Goal: Task Accomplishment & Management: Manage account settings

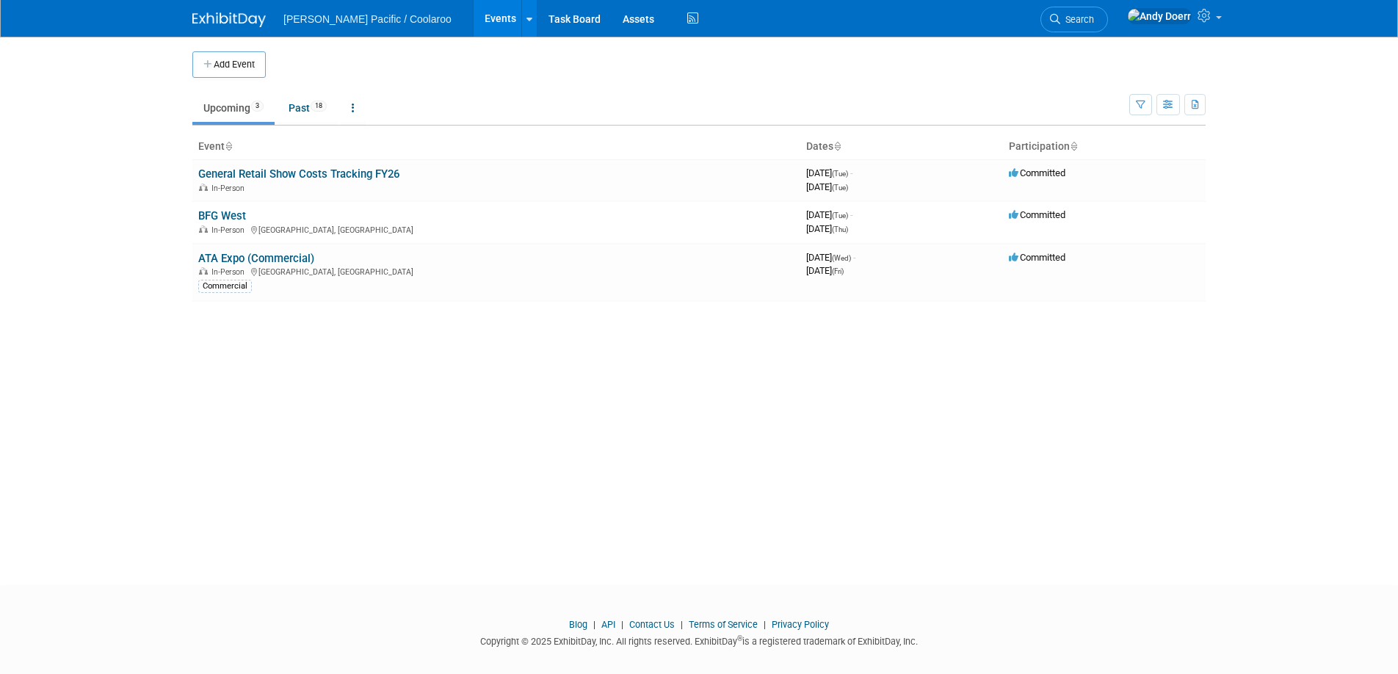
click at [239, 342] on div "Add Event New Event Duplicate Event Warning There is another event in your work…" at bounding box center [698, 298] width 1035 height 522
click at [308, 363] on div "Add Event New Event Duplicate Event Warning There is another event in your work…" at bounding box center [698, 298] width 1035 height 522
click at [232, 213] on link "BFG West" at bounding box center [222, 215] width 48 height 13
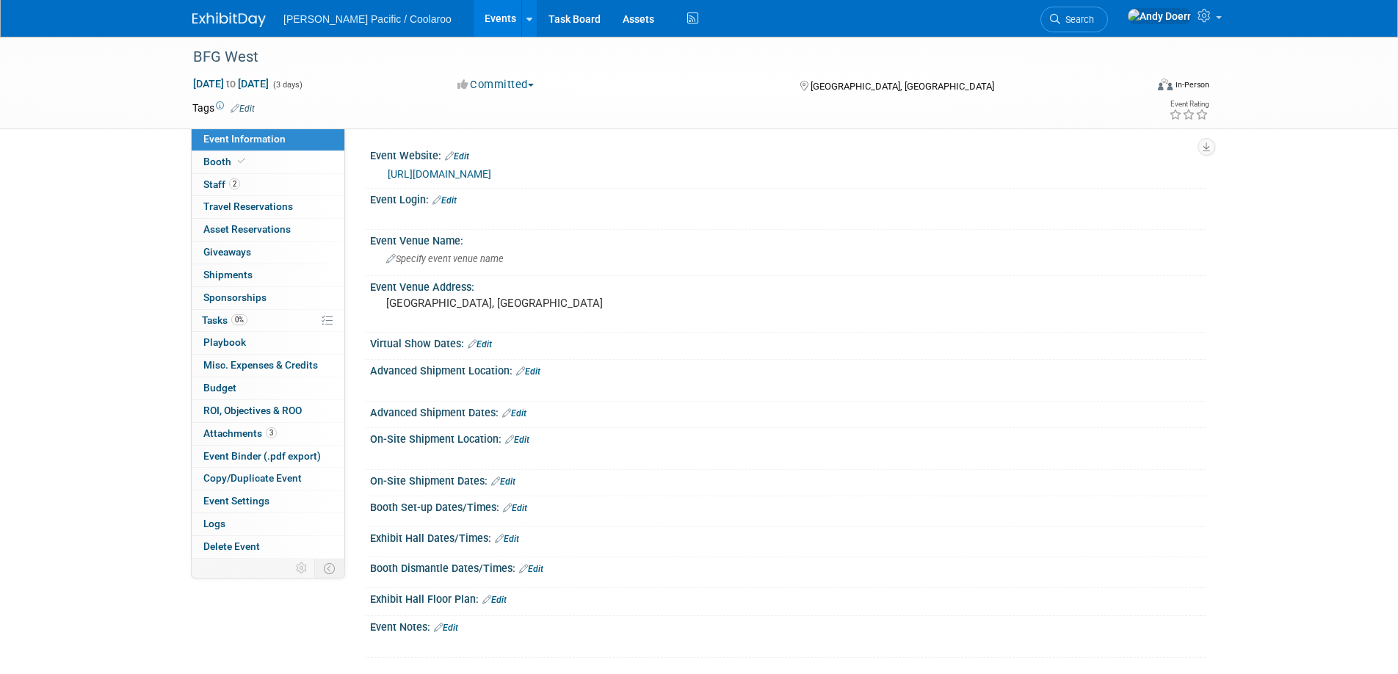
click at [136, 245] on div "BFG West Oct 7, 2025 to Oct 9, 2025 (3 days) Oct 7, 2025 to Oct 9, 2025 Committ…" at bounding box center [699, 362] width 1398 height 650
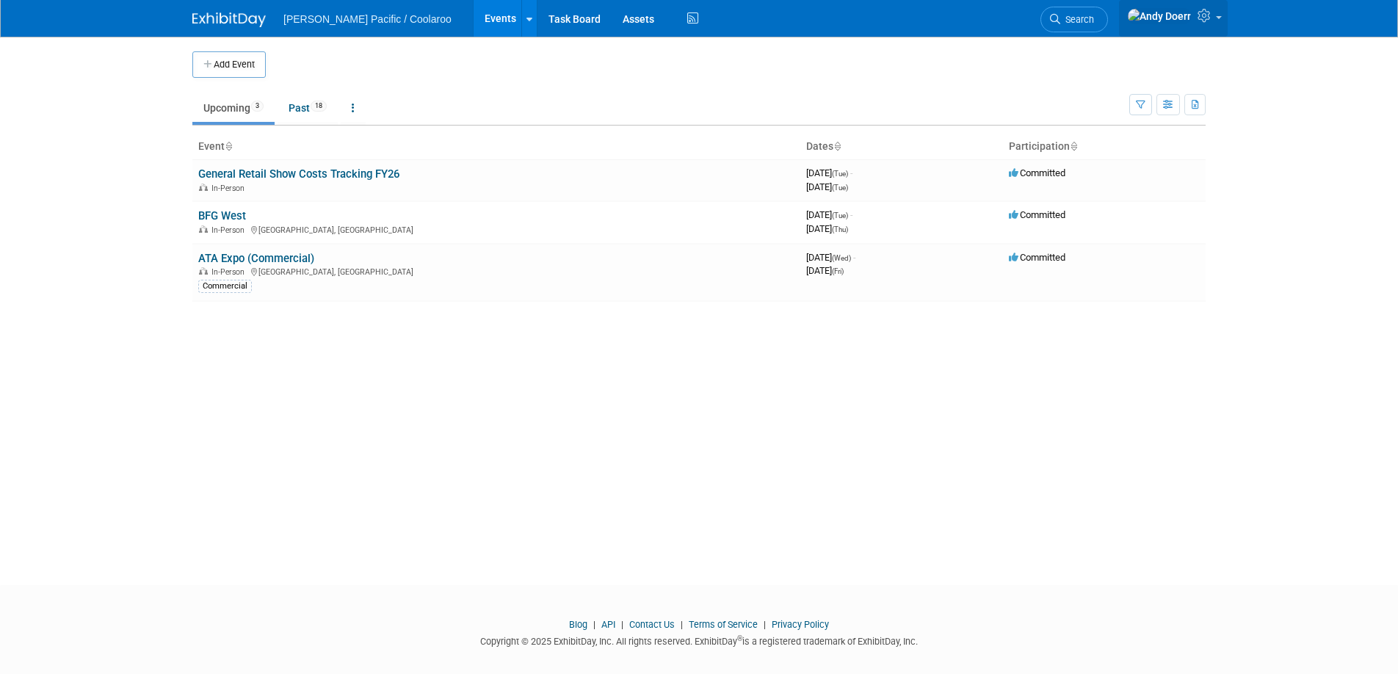
click at [1204, 21] on icon at bounding box center [1205, 15] width 17 height 13
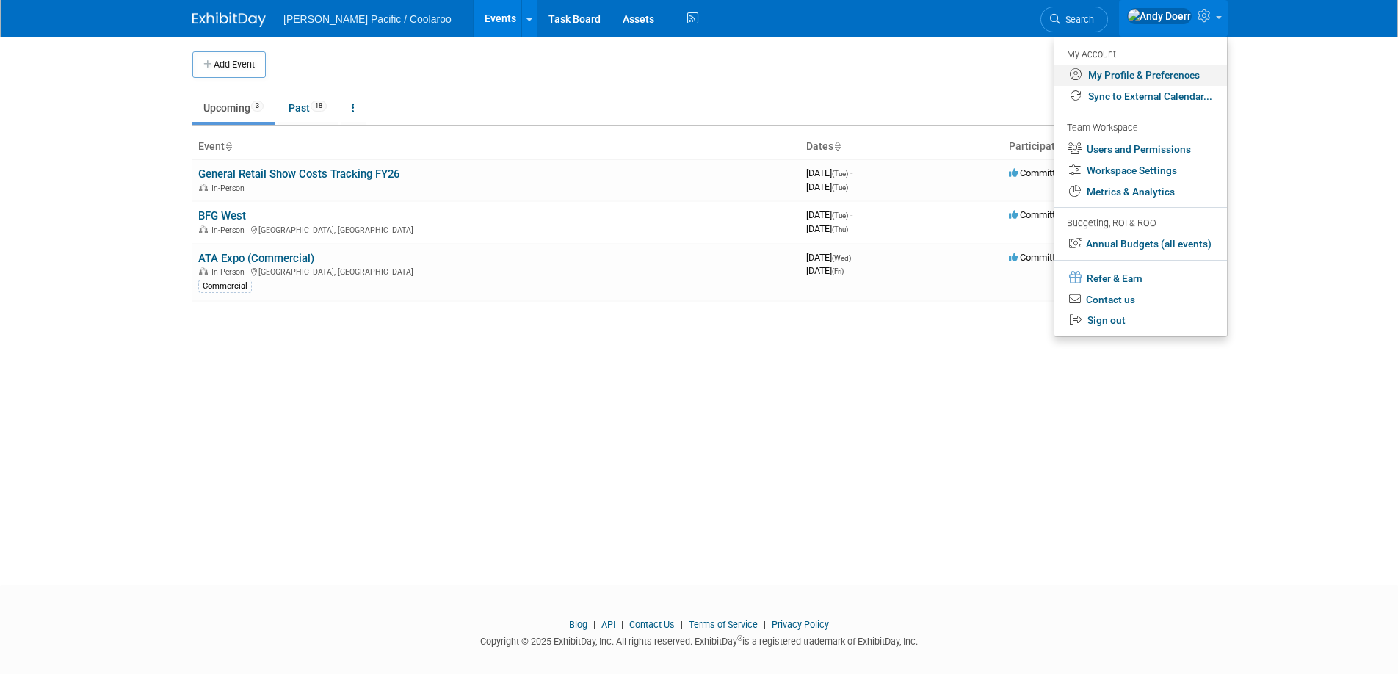
click at [1169, 72] on link "My Profile & Preferences" at bounding box center [1140, 75] width 172 height 21
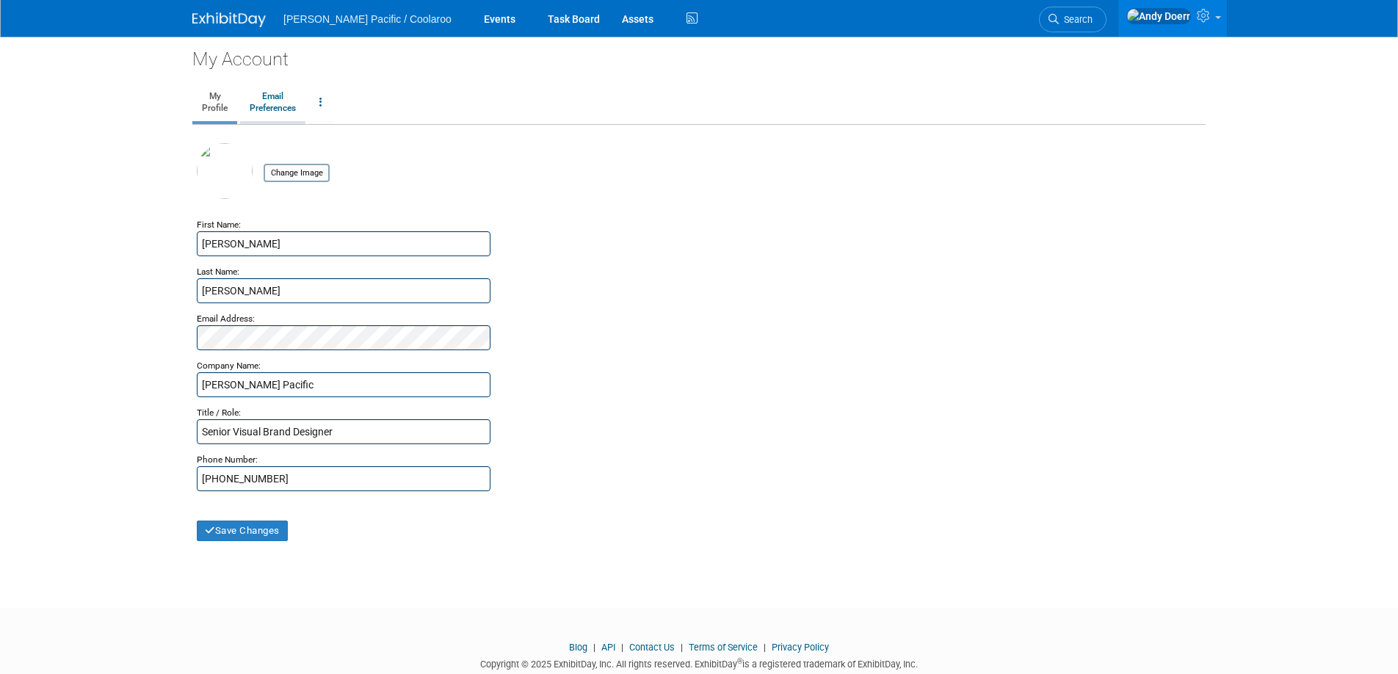
click at [279, 103] on link "Email Preferences" at bounding box center [272, 102] width 65 height 37
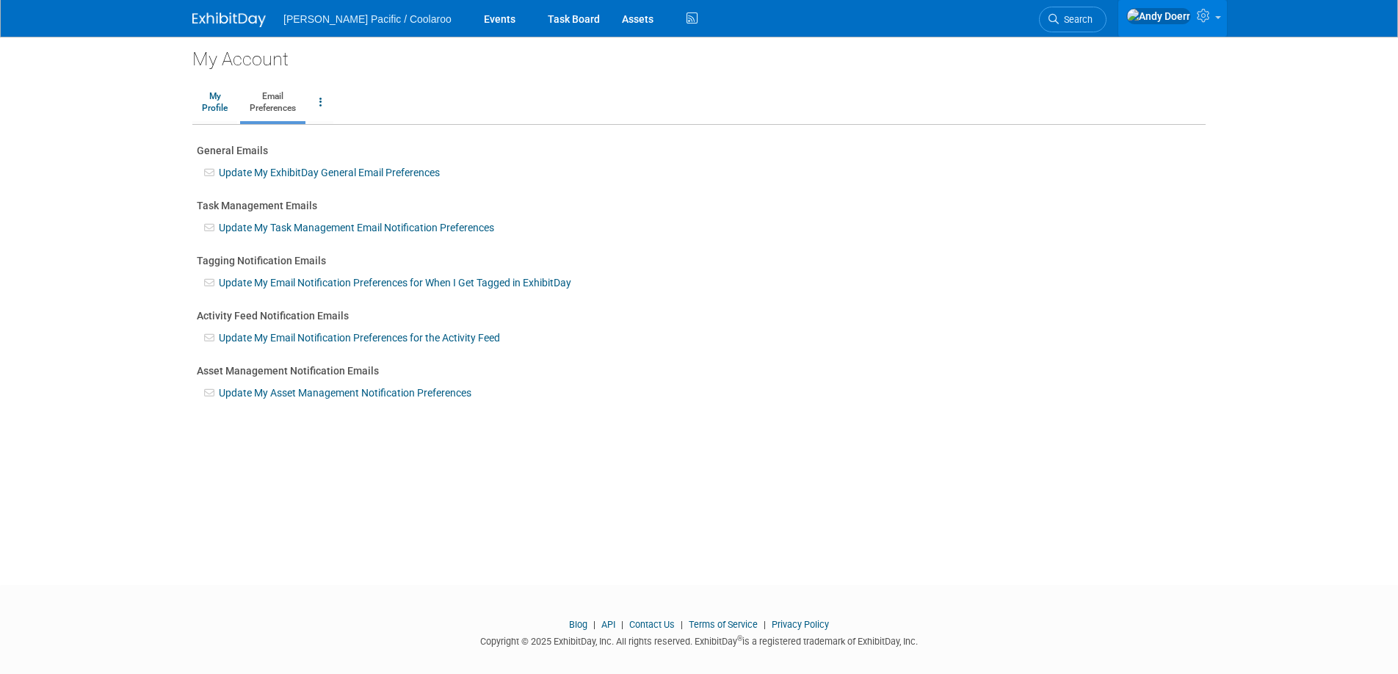
click at [1195, 11] on link at bounding box center [1172, 18] width 109 height 37
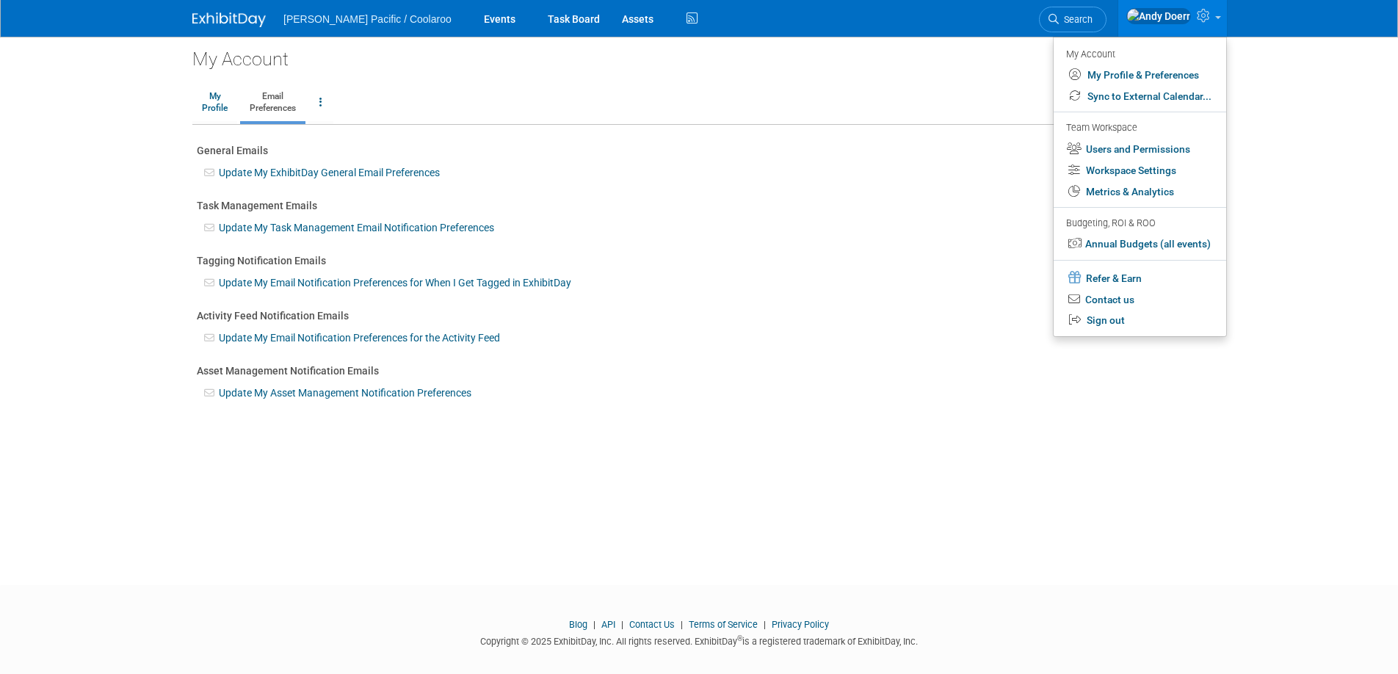
click at [454, 149] on div "General Emails" at bounding box center [699, 150] width 1004 height 15
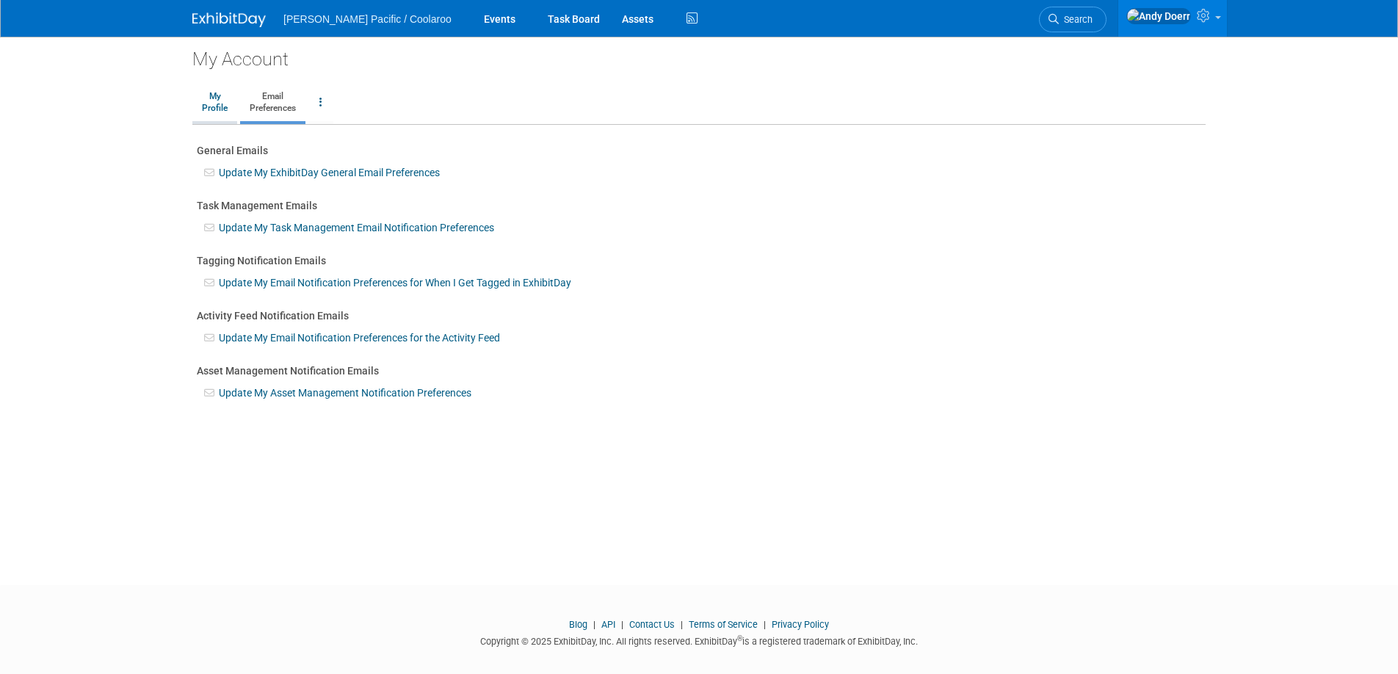
click at [225, 97] on link "My Profile" at bounding box center [214, 102] width 45 height 37
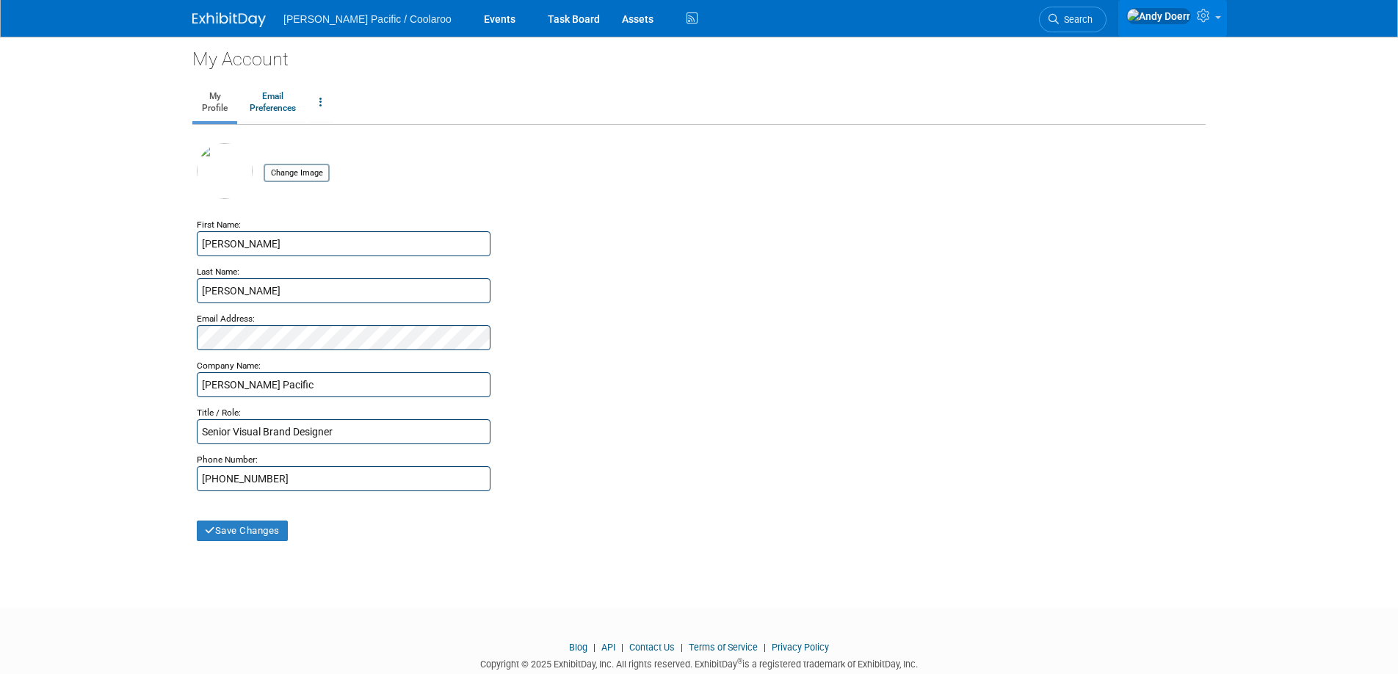
click at [1207, 19] on icon at bounding box center [1204, 15] width 17 height 13
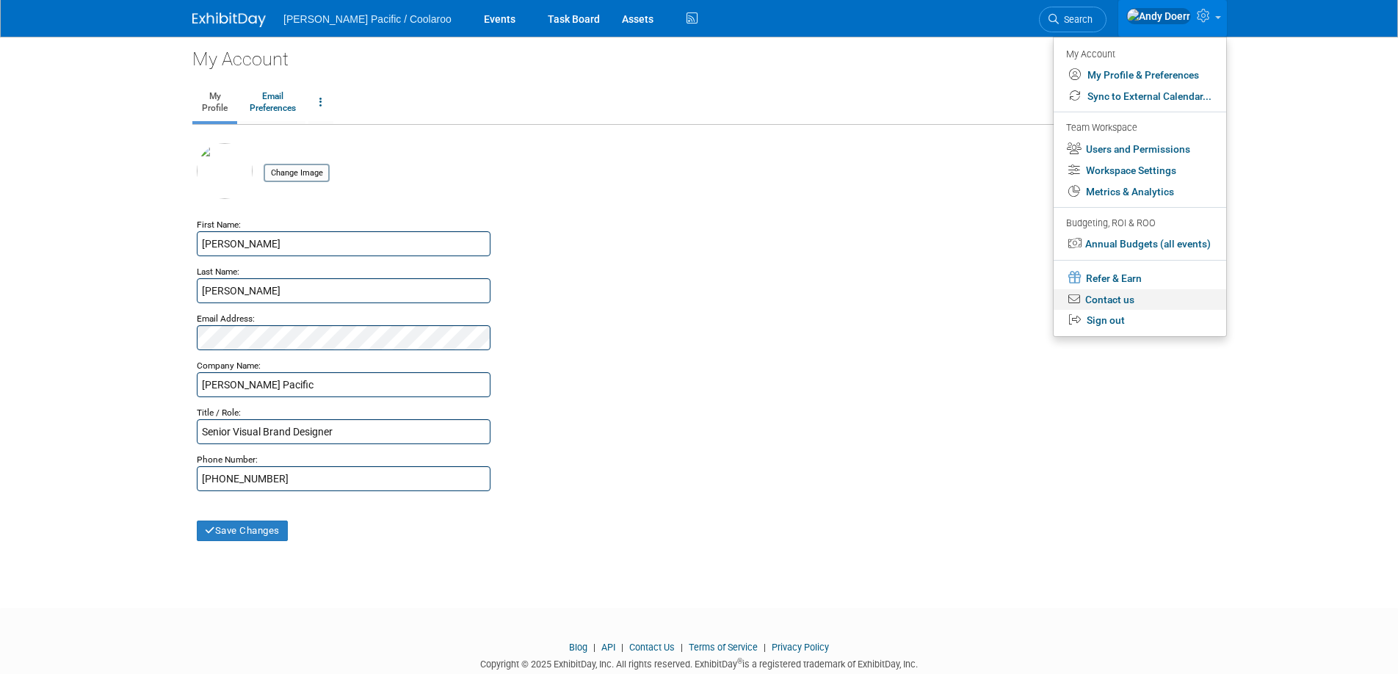
click at [1165, 306] on link "Contact us" at bounding box center [1139, 299] width 172 height 21
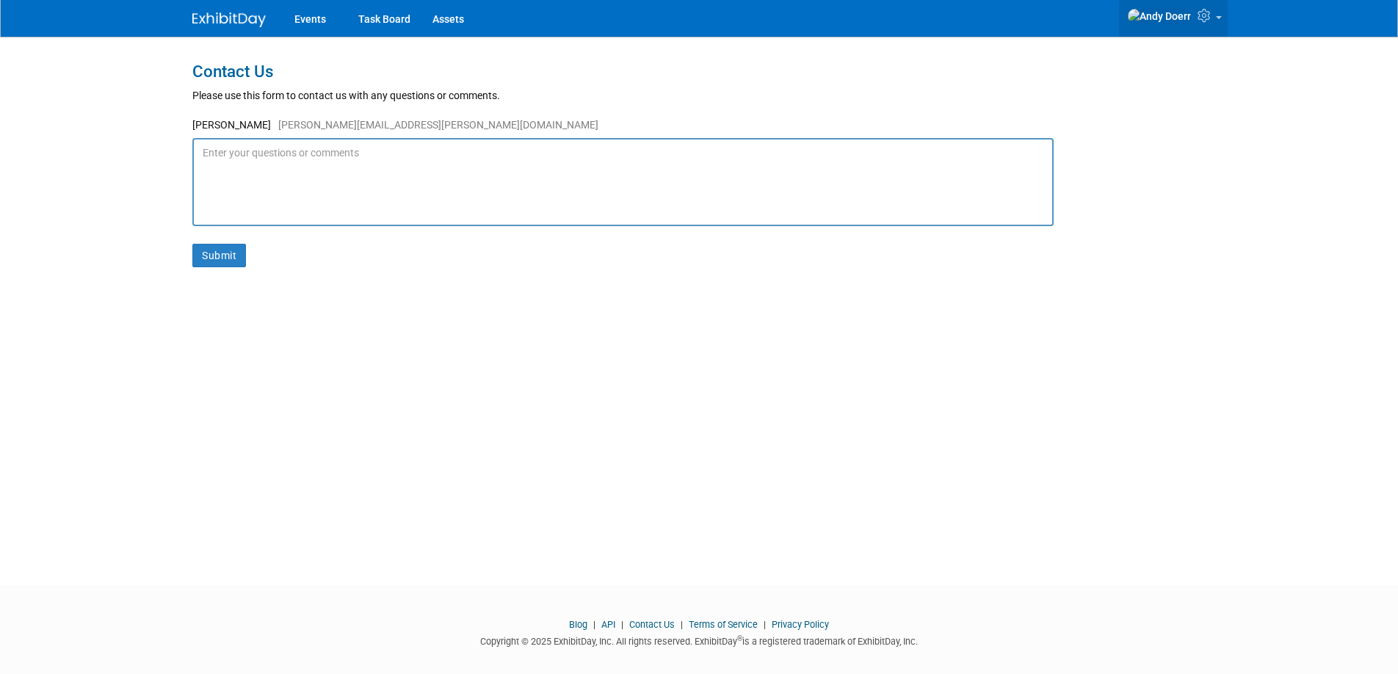
click at [1204, 17] on icon at bounding box center [1205, 15] width 17 height 13
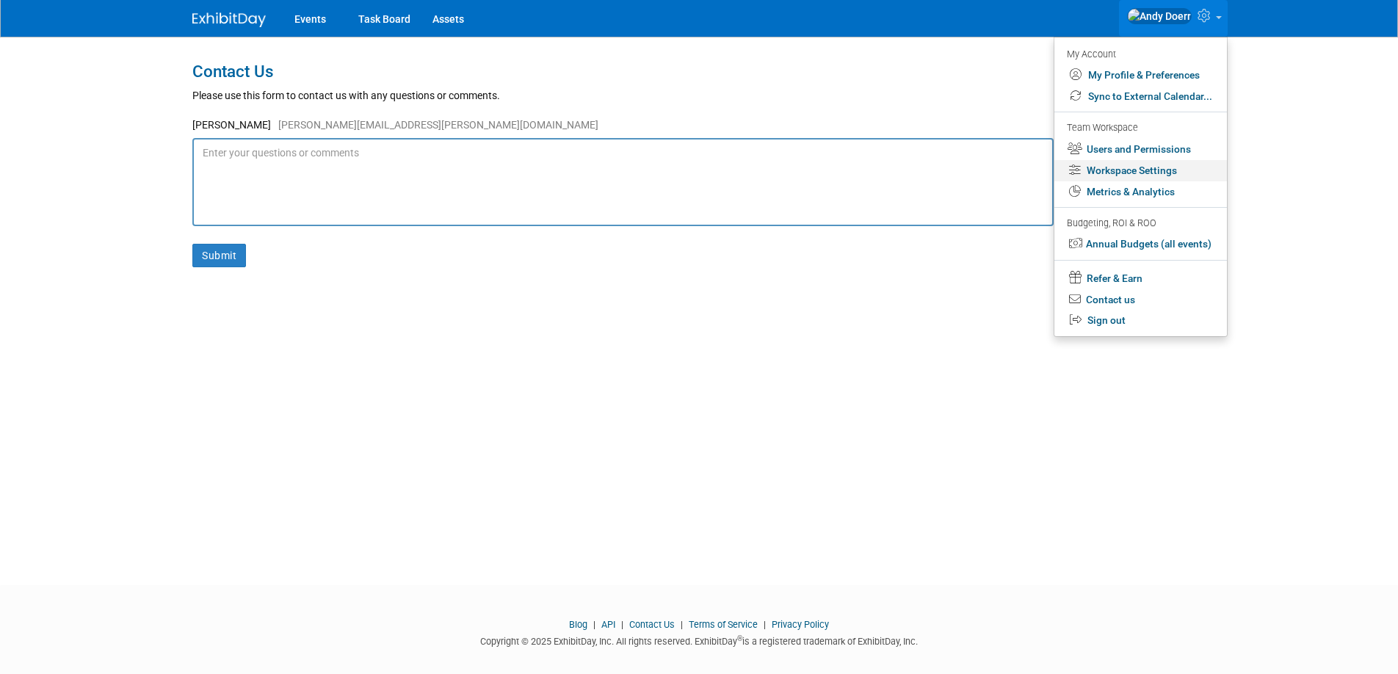
click at [1163, 175] on link "Workspace Settings" at bounding box center [1140, 170] width 172 height 21
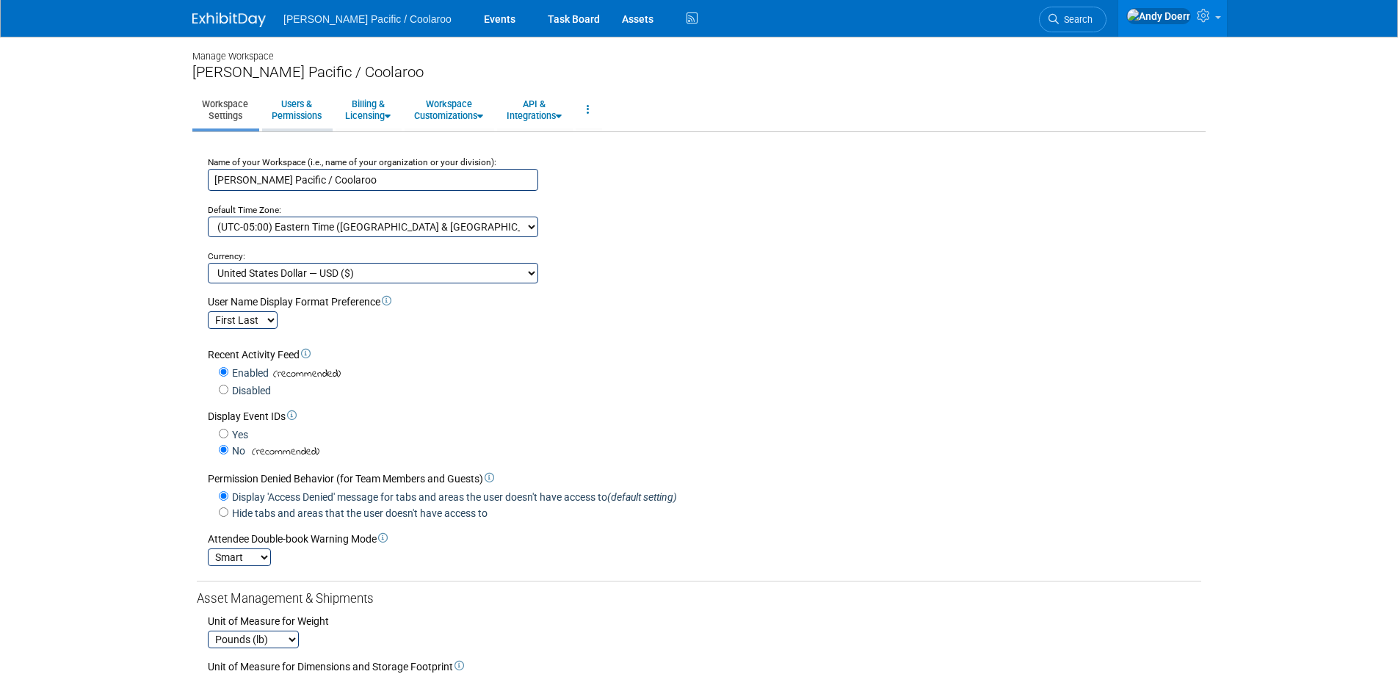
click at [294, 109] on link "Users & Permissions" at bounding box center [296, 110] width 69 height 36
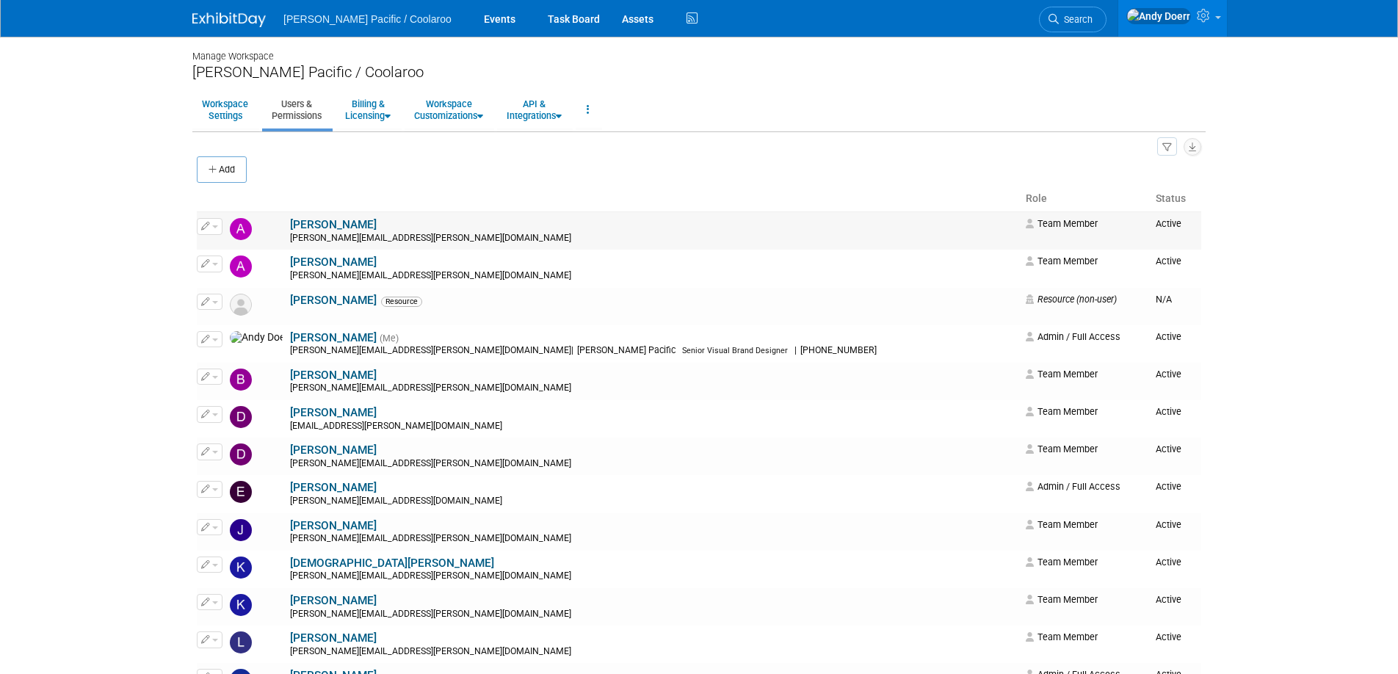
click at [208, 225] on icon "button" at bounding box center [205, 226] width 9 height 8
click at [264, 256] on link "Edit" at bounding box center [255, 250] width 116 height 21
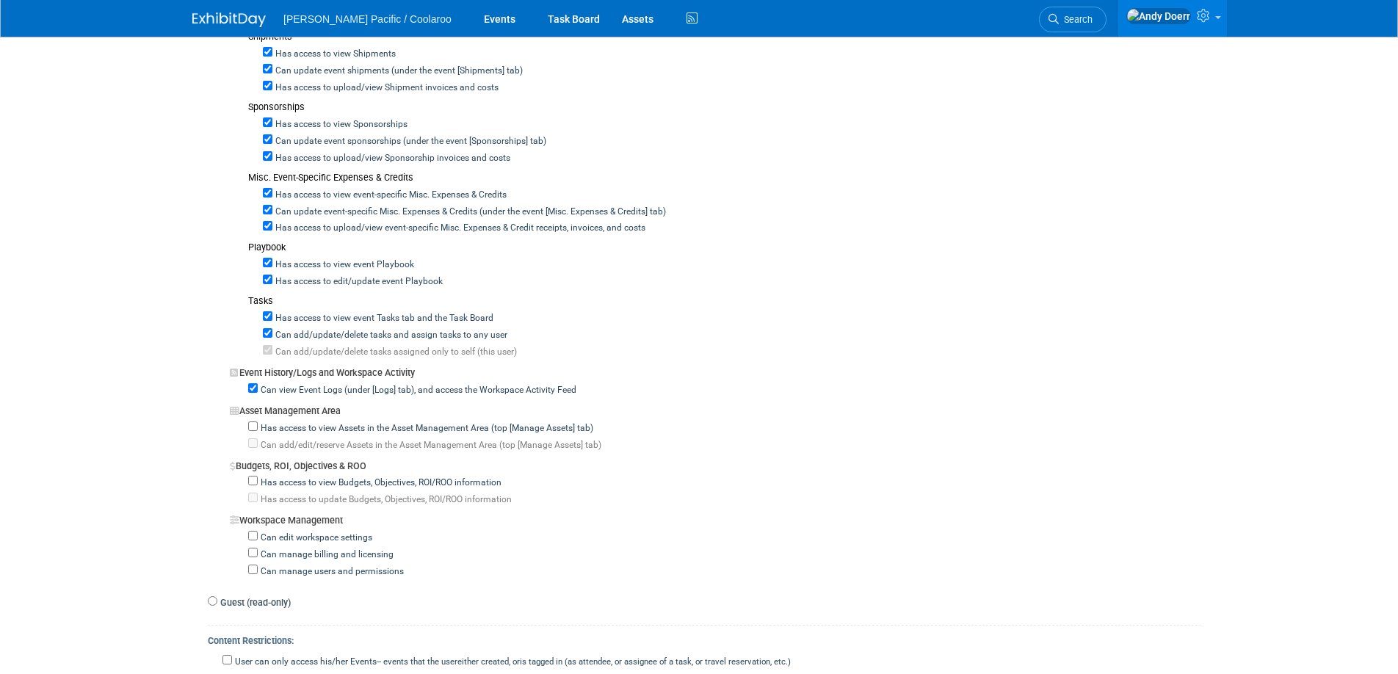
scroll to position [1171, 0]
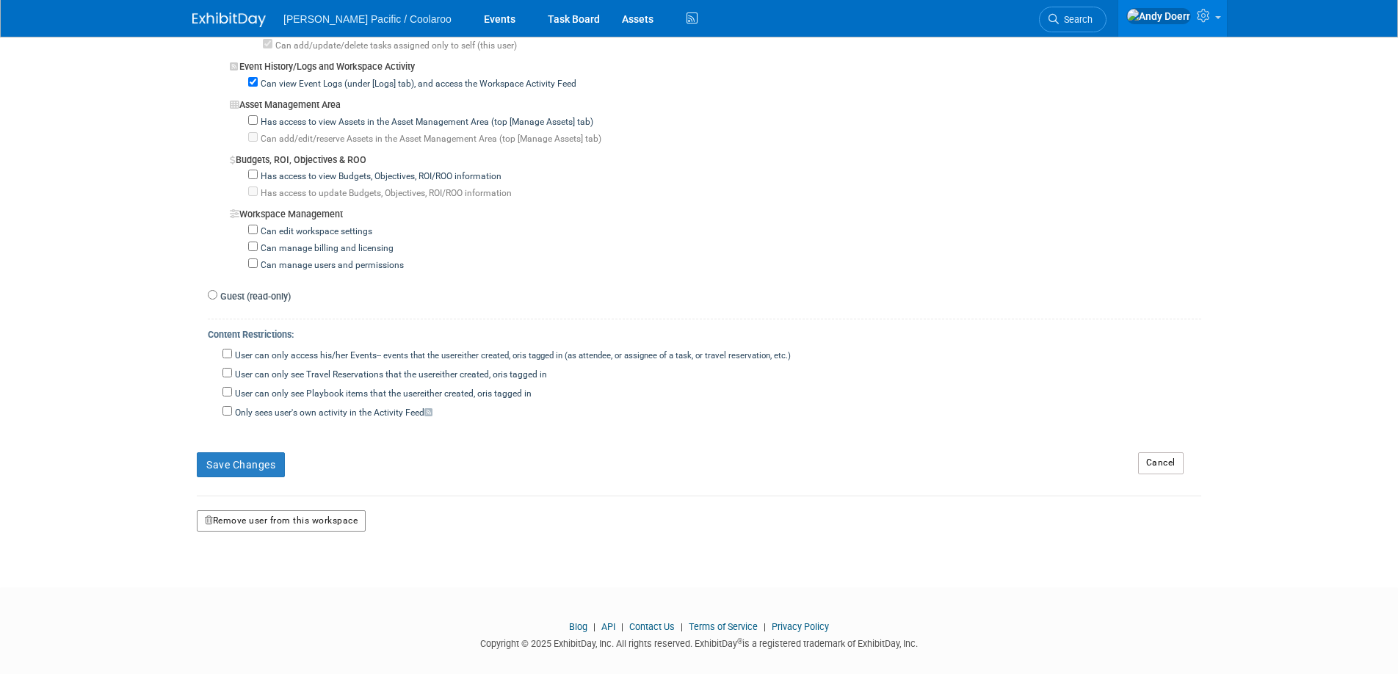
drag, startPoint x: 319, startPoint y: 504, endPoint x: 370, endPoint y: 515, distance: 52.5
click at [319, 510] on button "Remove user from this workspace" at bounding box center [281, 521] width 169 height 22
click at [263, 570] on link "Yes" at bounding box center [265, 565] width 43 height 23
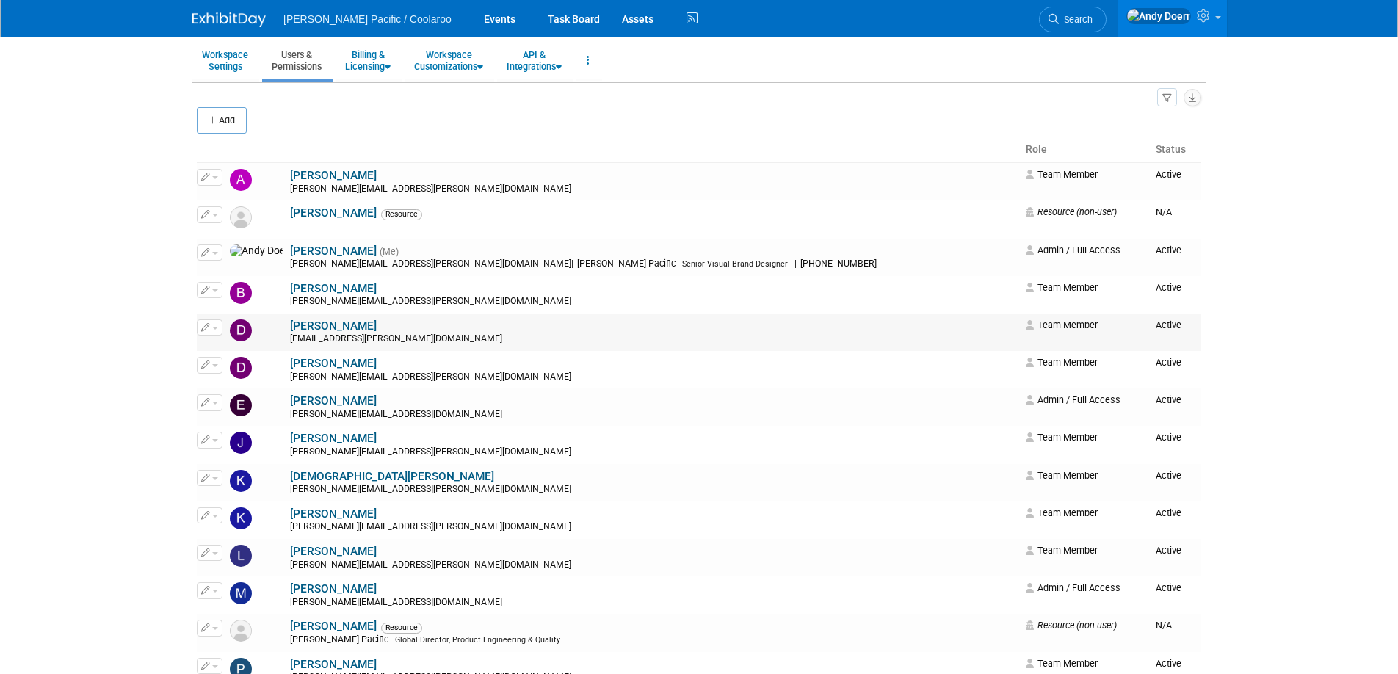
scroll to position [50, 0]
click at [207, 287] on icon "button" at bounding box center [205, 289] width 9 height 8
click at [255, 314] on link "Edit" at bounding box center [255, 312] width 116 height 21
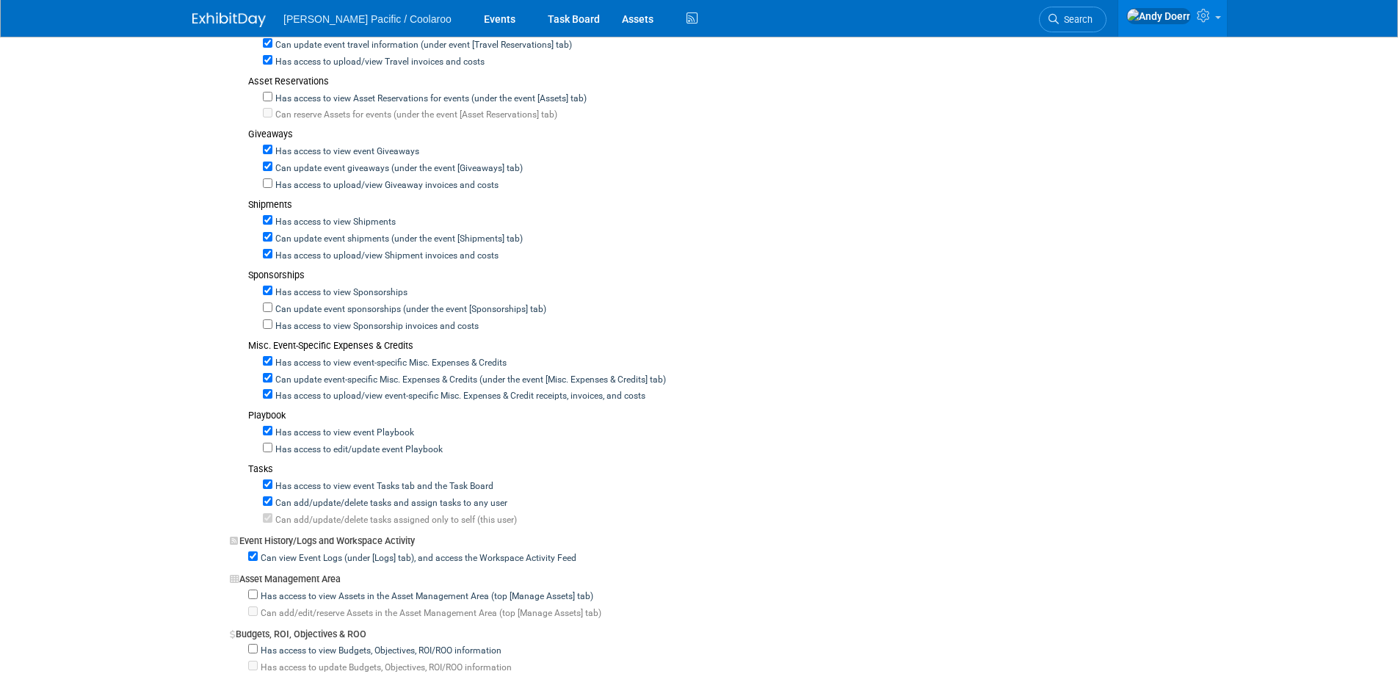
scroll to position [1171, 0]
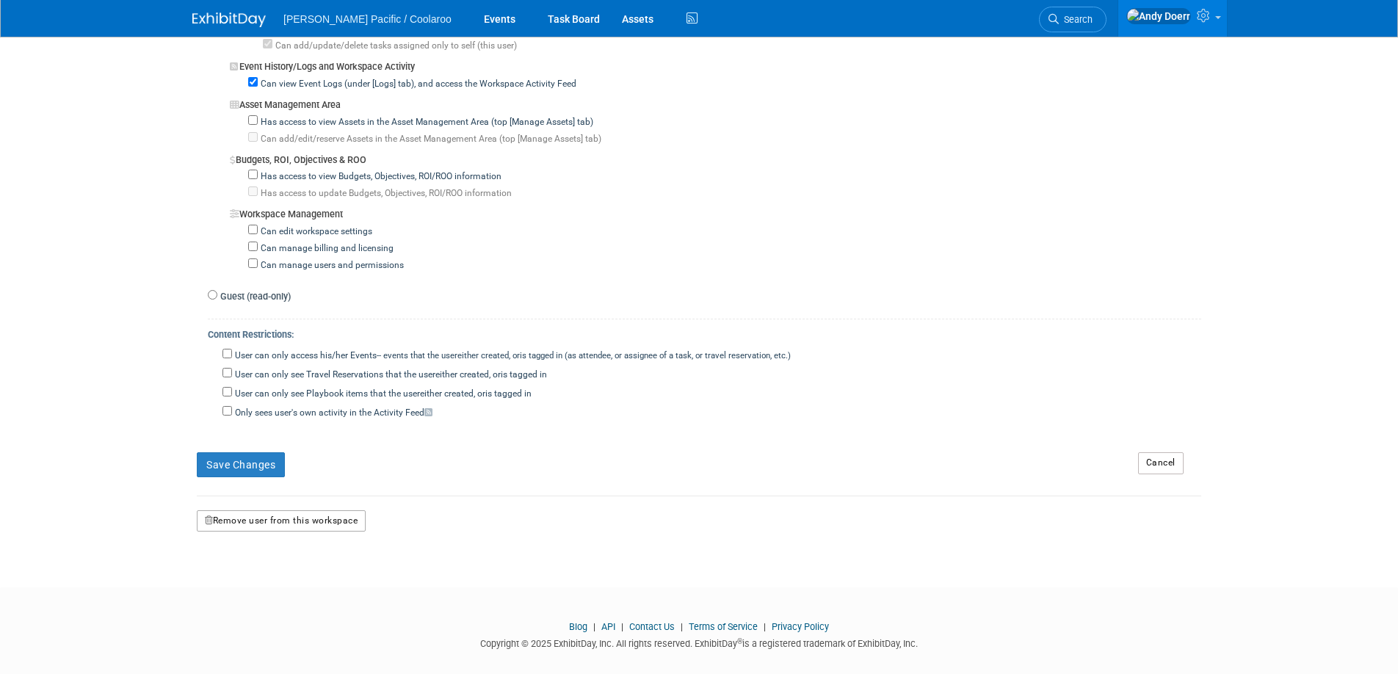
click at [269, 510] on button "Remove user from this workspace" at bounding box center [281, 521] width 169 height 22
click at [261, 572] on link "Yes" at bounding box center [262, 565] width 43 height 23
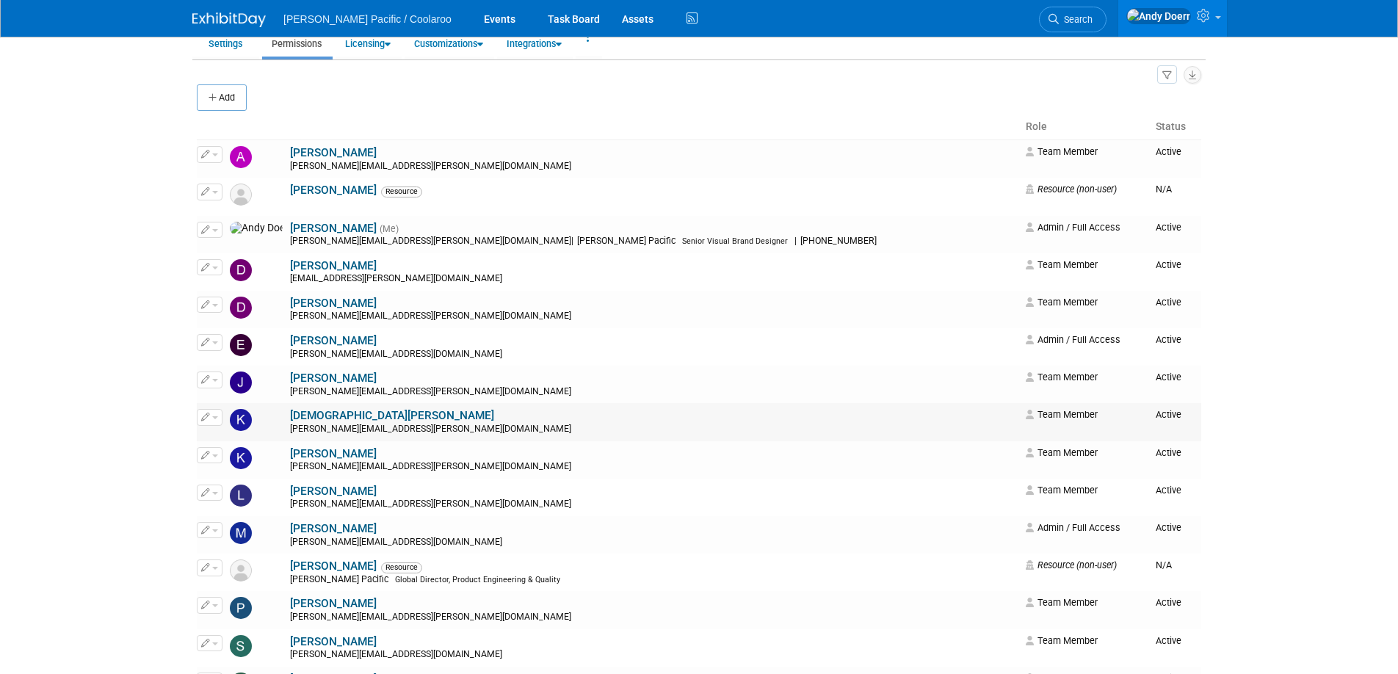
scroll to position [79, 0]
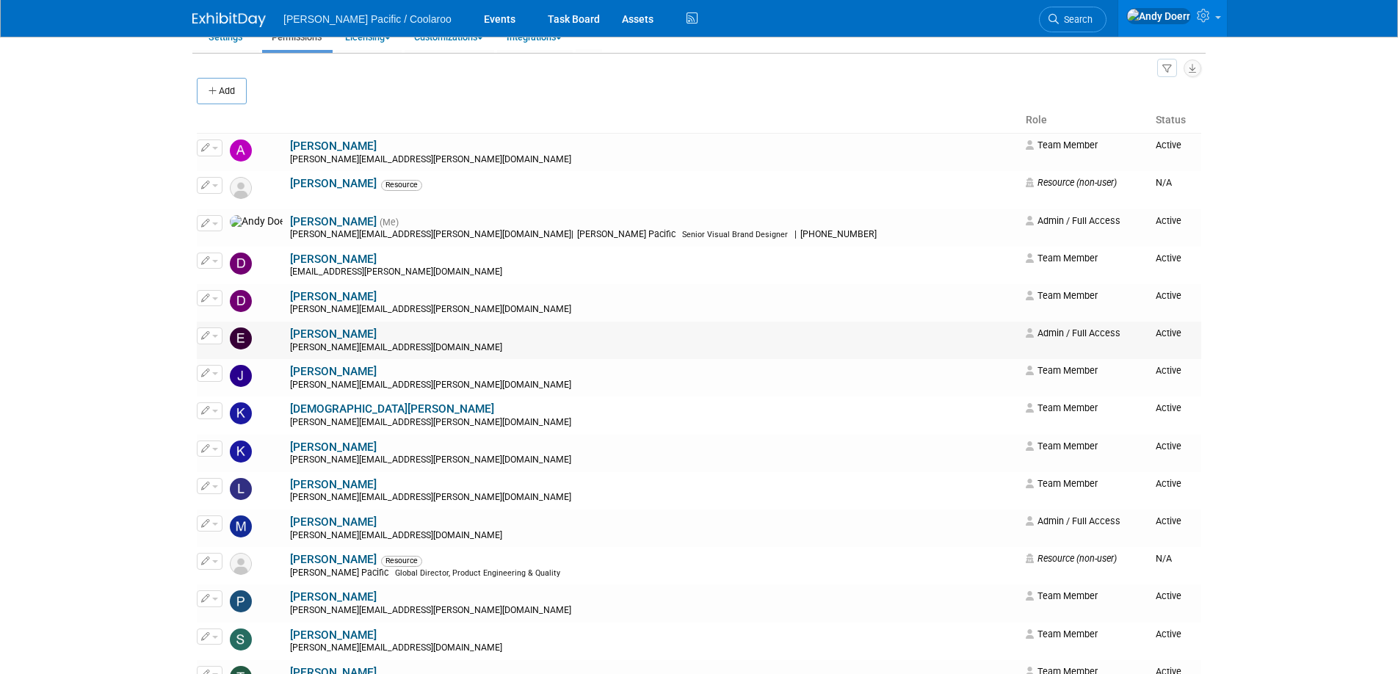
click at [210, 335] on button "button" at bounding box center [210, 335] width 26 height 16
click at [253, 367] on link "Edit" at bounding box center [255, 359] width 116 height 21
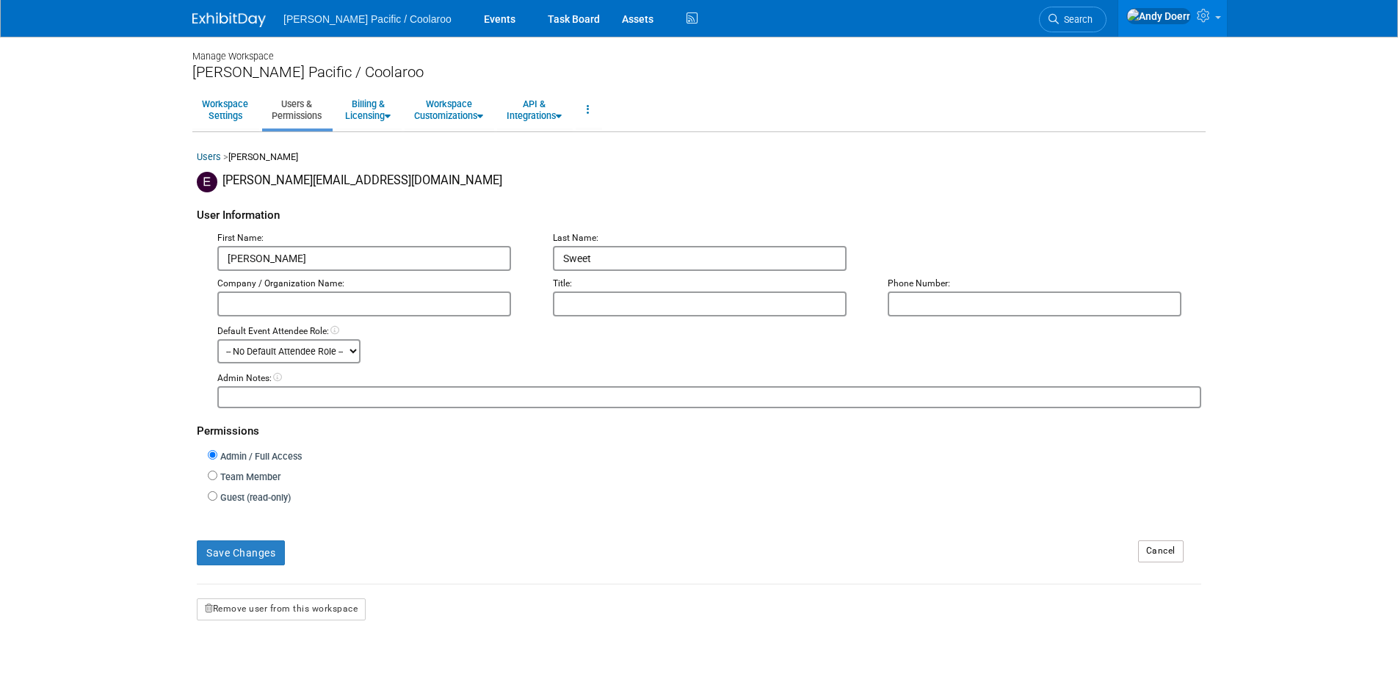
scroll to position [103, 0]
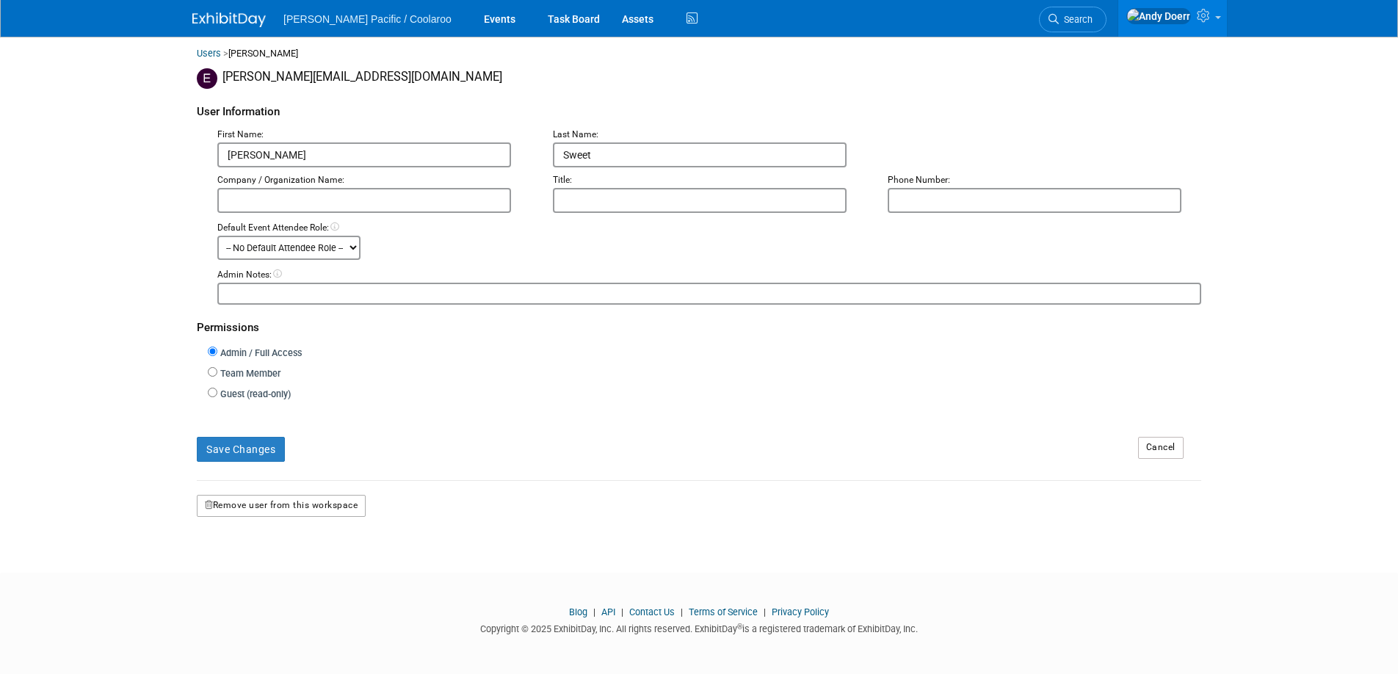
click at [312, 504] on button "Remove user from this workspace" at bounding box center [281, 506] width 169 height 22
click at [268, 564] on link "Yes" at bounding box center [262, 566] width 43 height 23
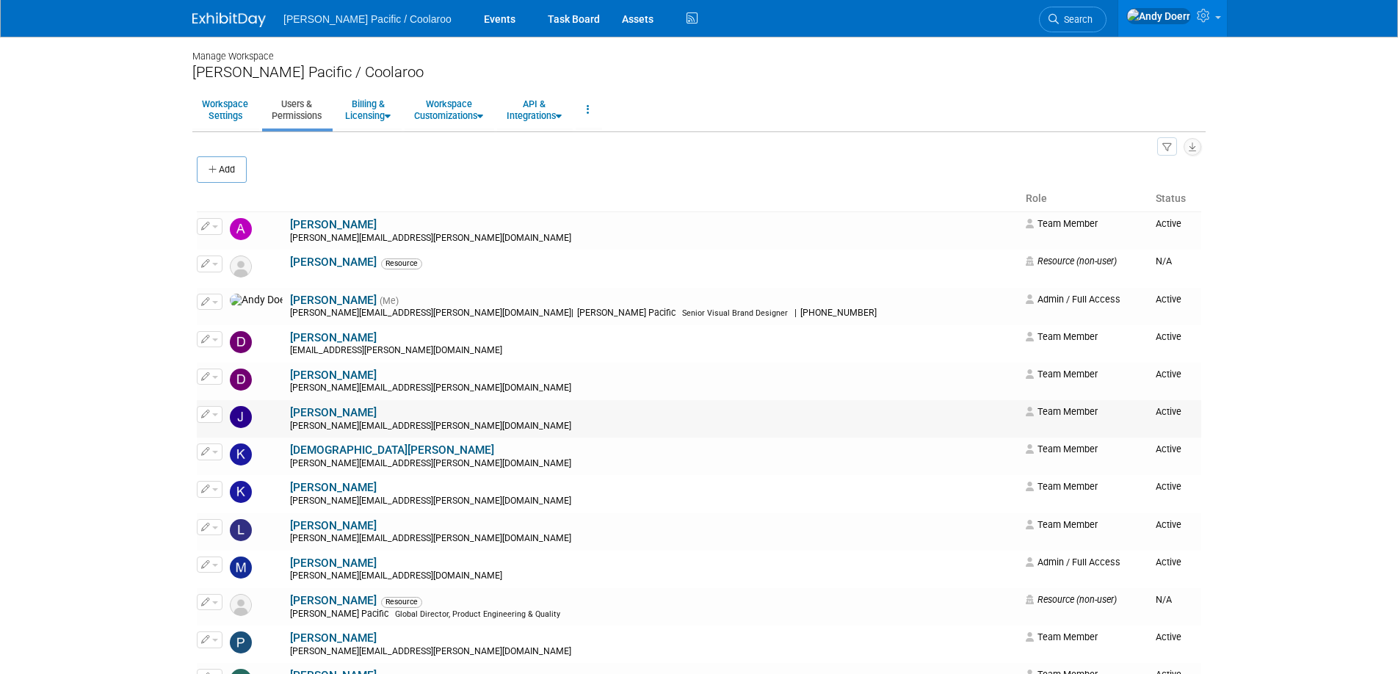
click at [206, 410] on icon "button" at bounding box center [205, 414] width 9 height 8
click at [232, 438] on link "Edit" at bounding box center [255, 438] width 116 height 21
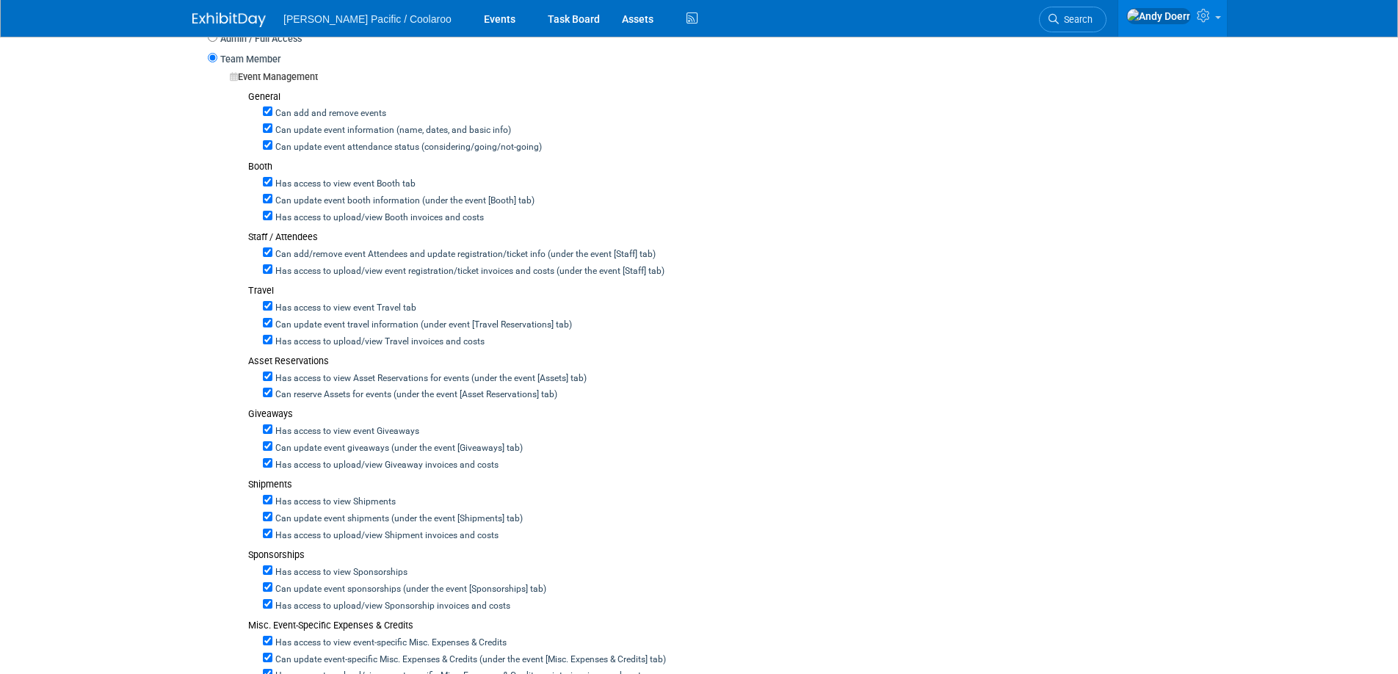
scroll to position [1171, 0]
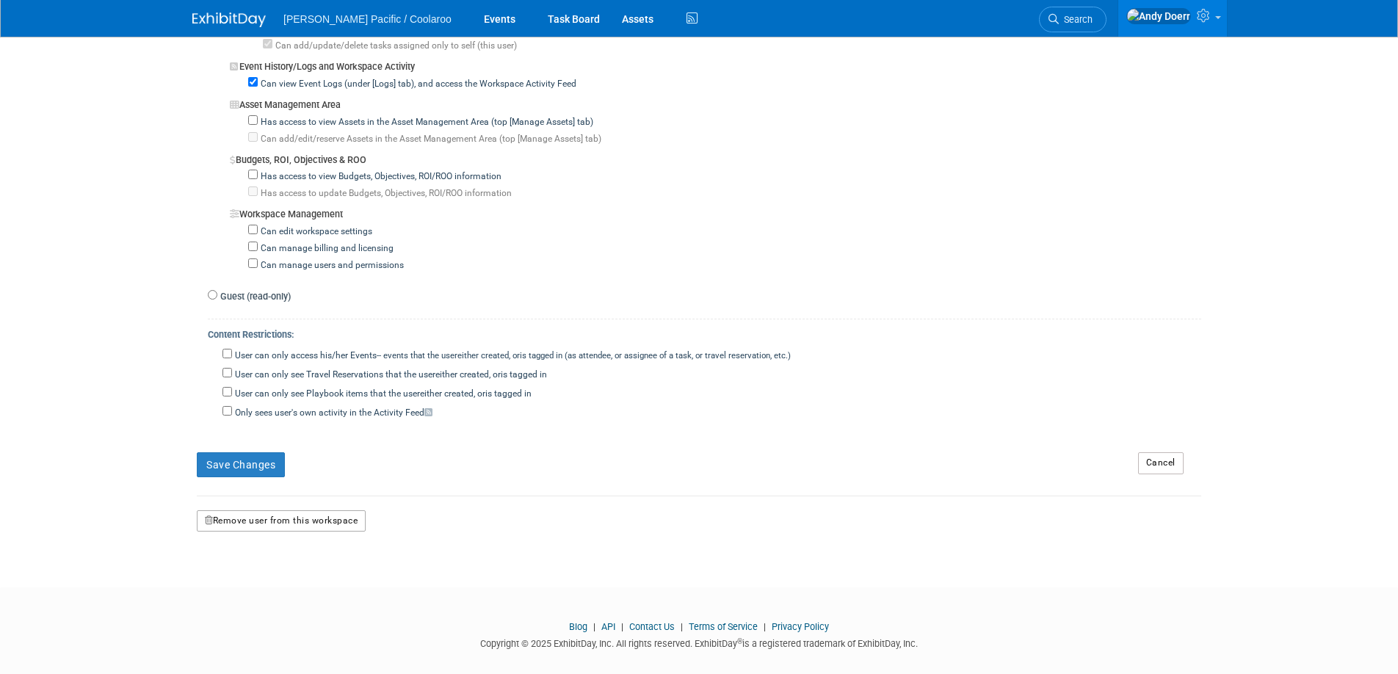
click at [290, 510] on button "Remove user from this workspace" at bounding box center [281, 521] width 169 height 22
click at [264, 567] on link "Yes" at bounding box center [262, 565] width 43 height 23
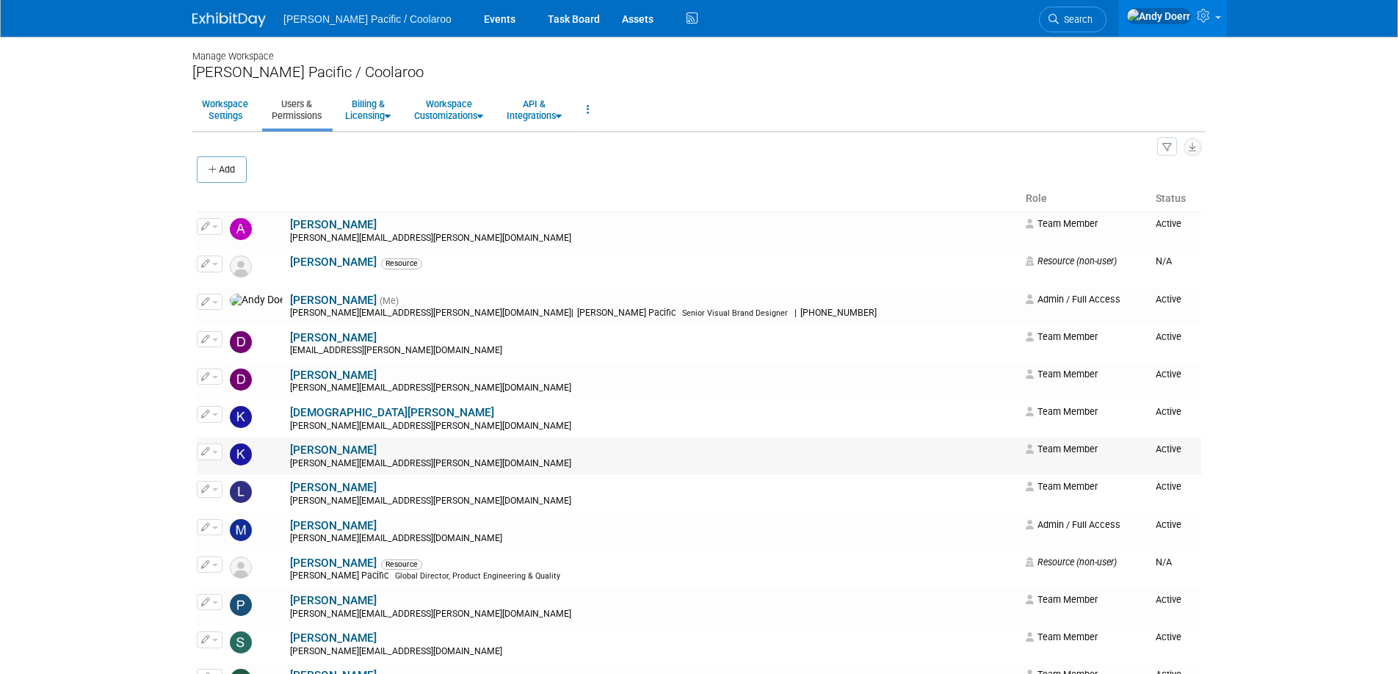
click at [211, 451] on button "button" at bounding box center [210, 451] width 26 height 16
click at [238, 472] on link "Edit" at bounding box center [255, 475] width 116 height 21
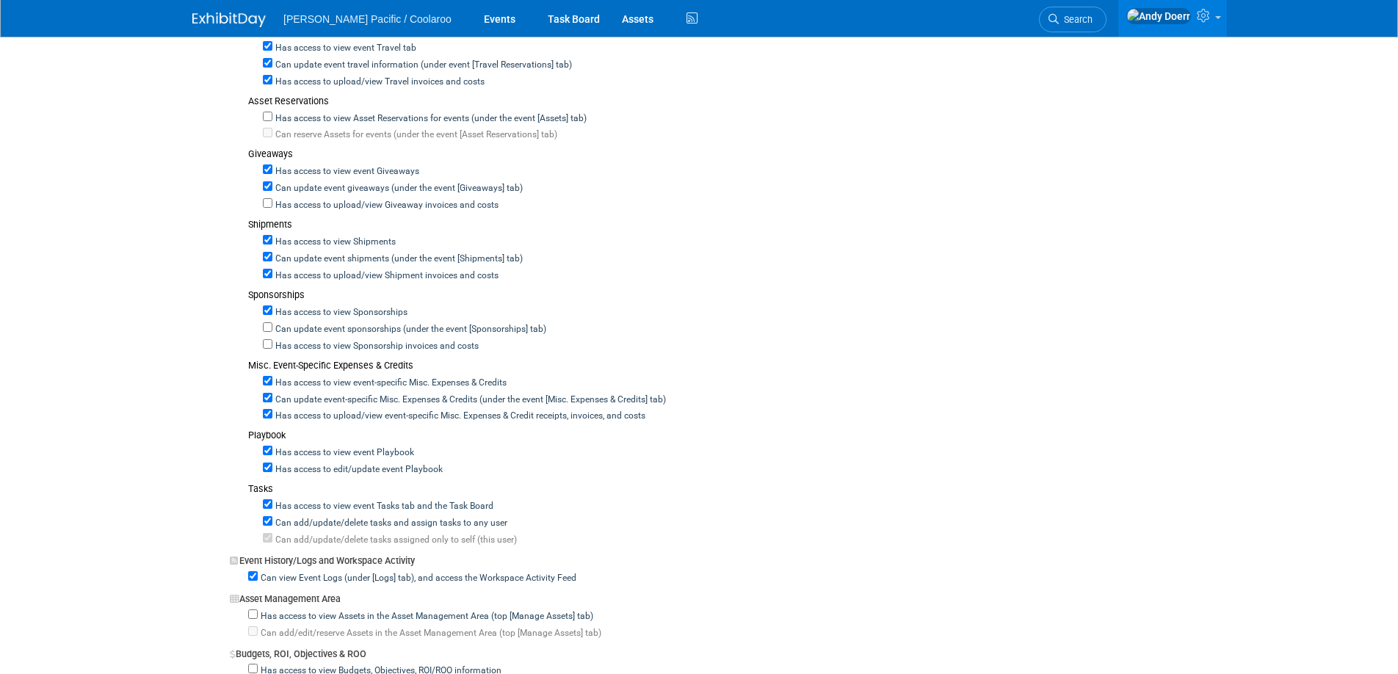
scroll to position [1171, 0]
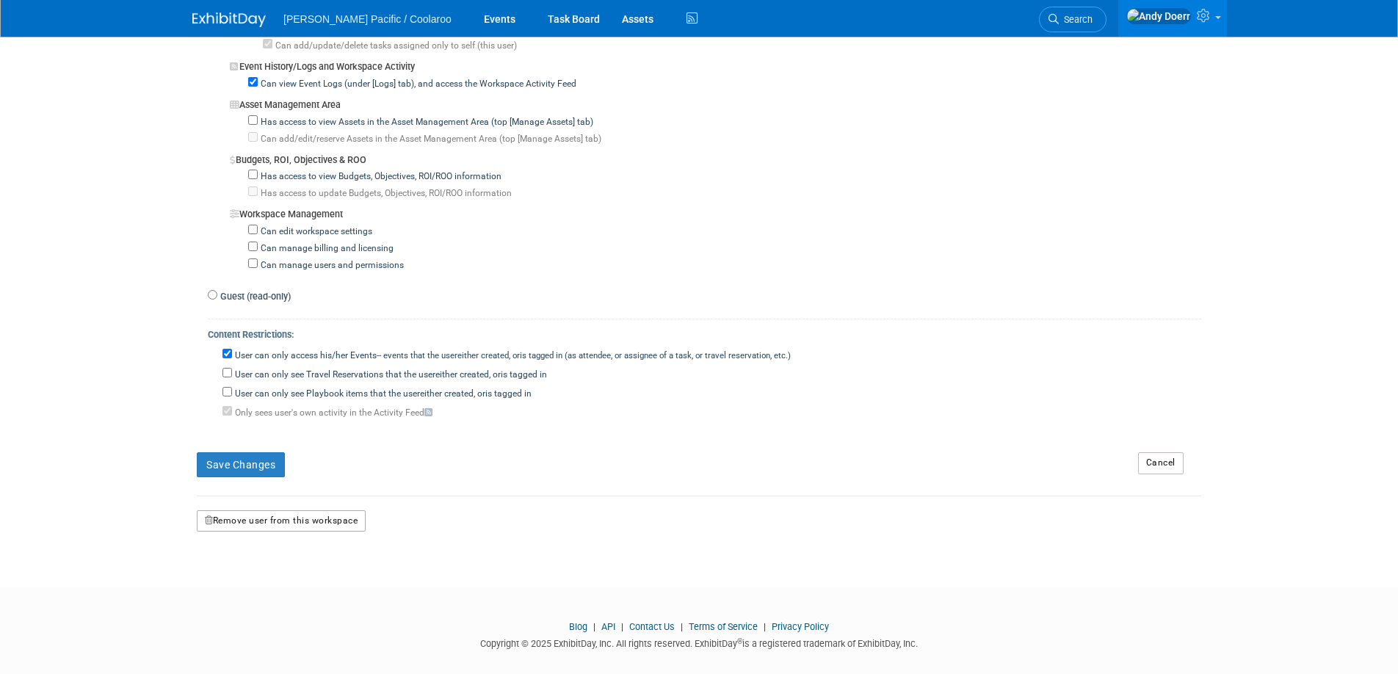
click at [269, 510] on button "Remove user from this workspace" at bounding box center [281, 521] width 169 height 22
click at [266, 561] on link "Yes" at bounding box center [262, 565] width 43 height 23
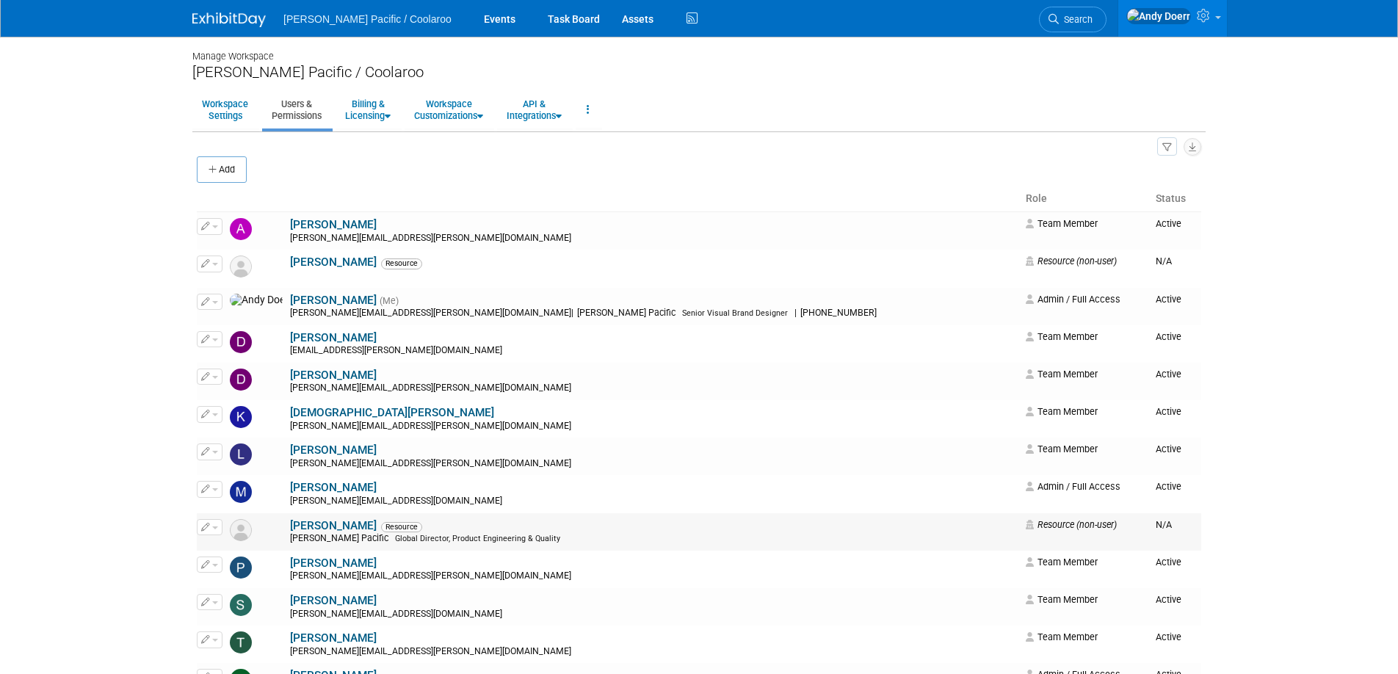
scroll to position [1, 0]
click at [208, 522] on icon "button" at bounding box center [205, 526] width 9 height 8
click at [233, 543] on link "Edit" at bounding box center [255, 549] width 116 height 21
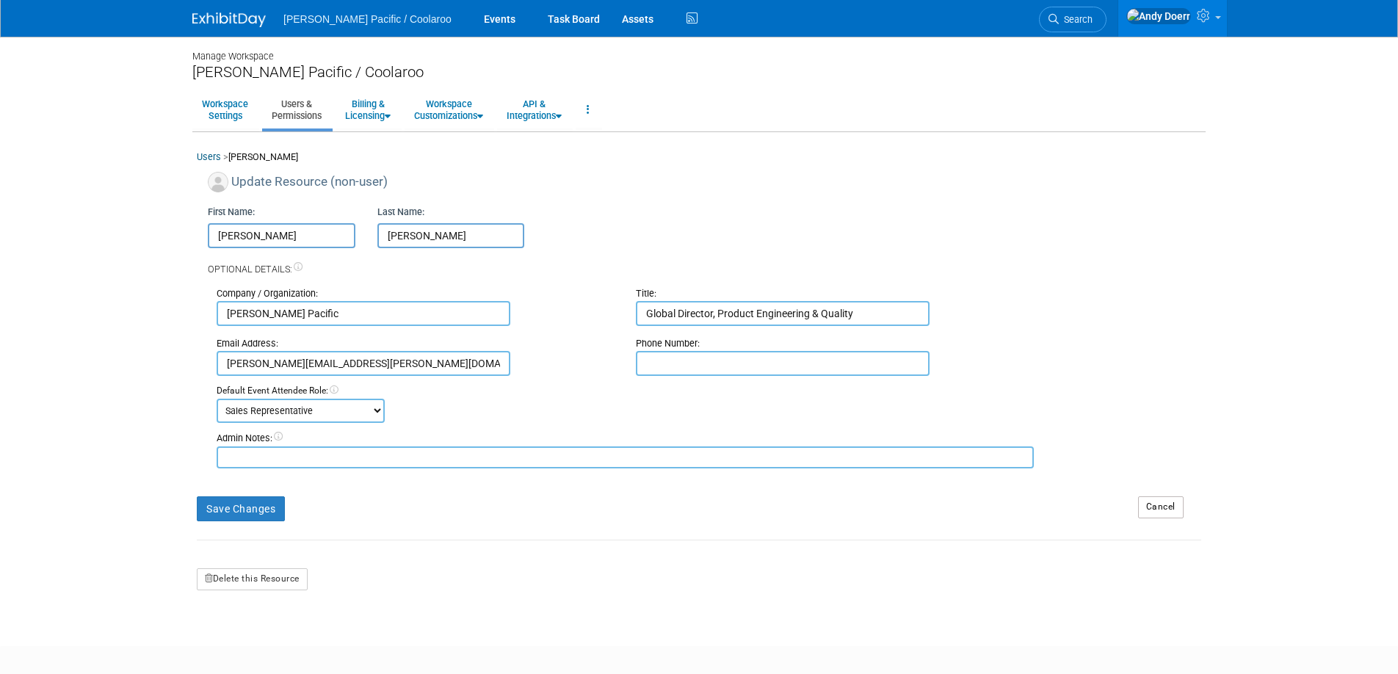
scroll to position [74, 0]
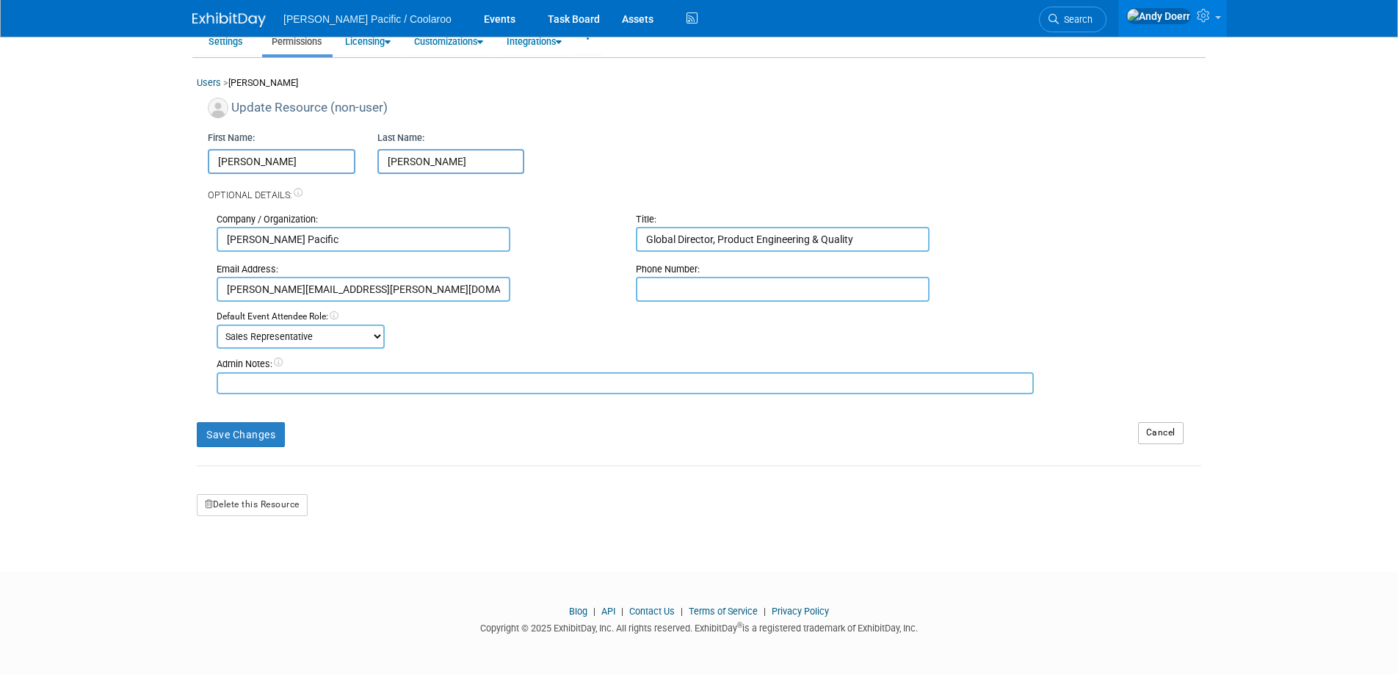
click at [289, 490] on form "Update Resource (non-user) First Name: Mike Last Name: Goldberg Optional Detail…" at bounding box center [699, 307] width 1004 height 418
click at [286, 502] on button "Delete this Resource" at bounding box center [252, 505] width 111 height 22
click at [230, 570] on link "Yes" at bounding box center [234, 566] width 43 height 23
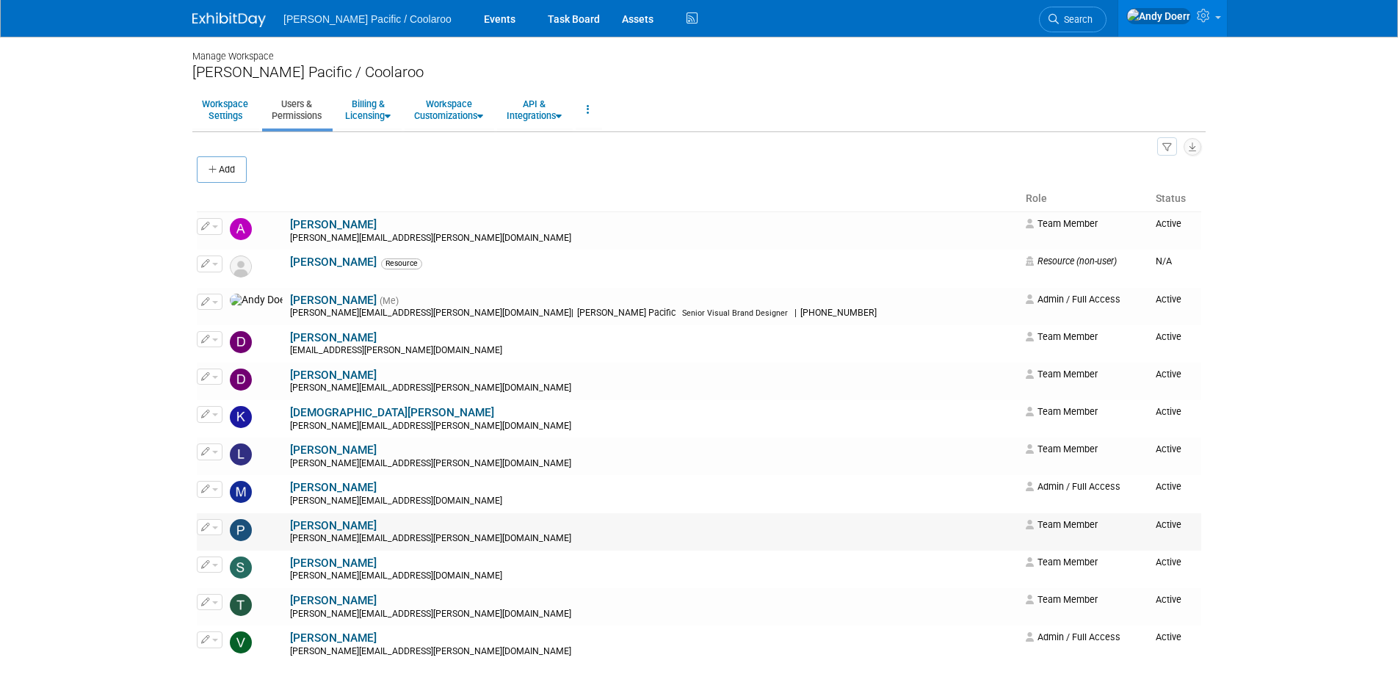
click at [212, 527] on span "button" at bounding box center [215, 527] width 6 height 3
click at [232, 551] on link "Edit" at bounding box center [255, 550] width 116 height 21
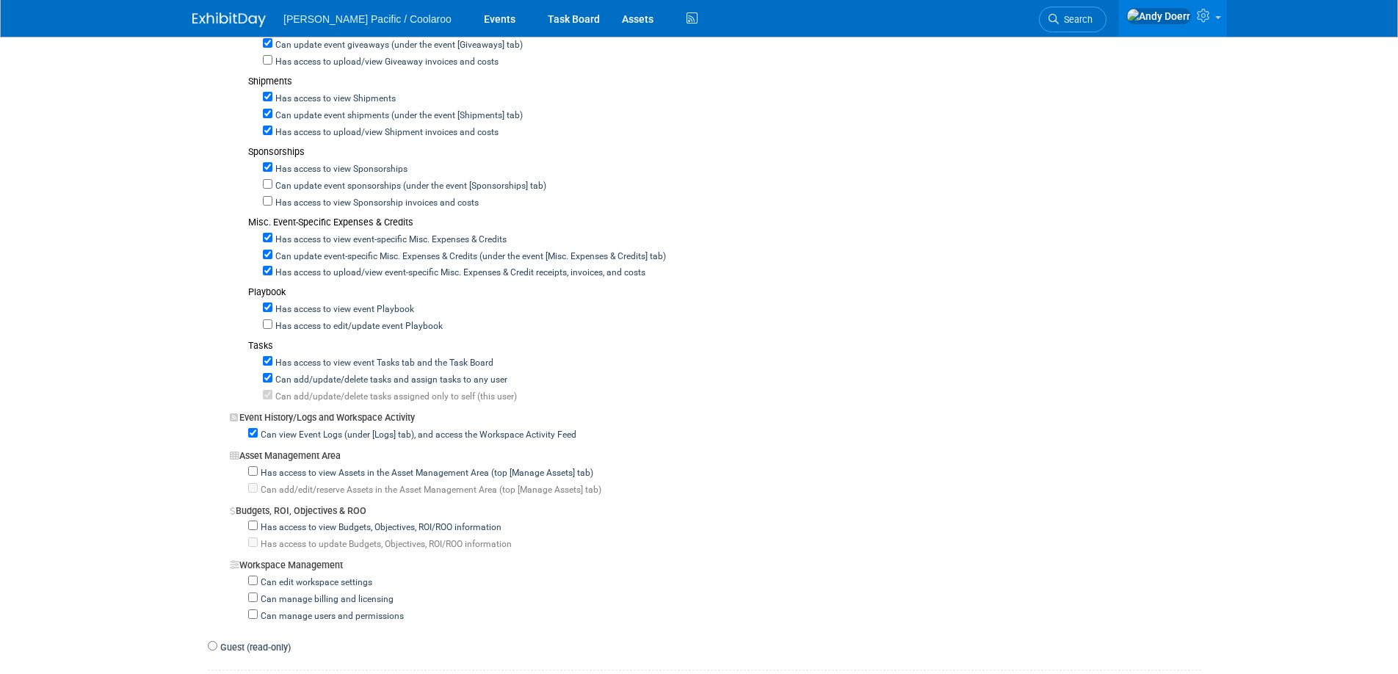
scroll to position [1171, 0]
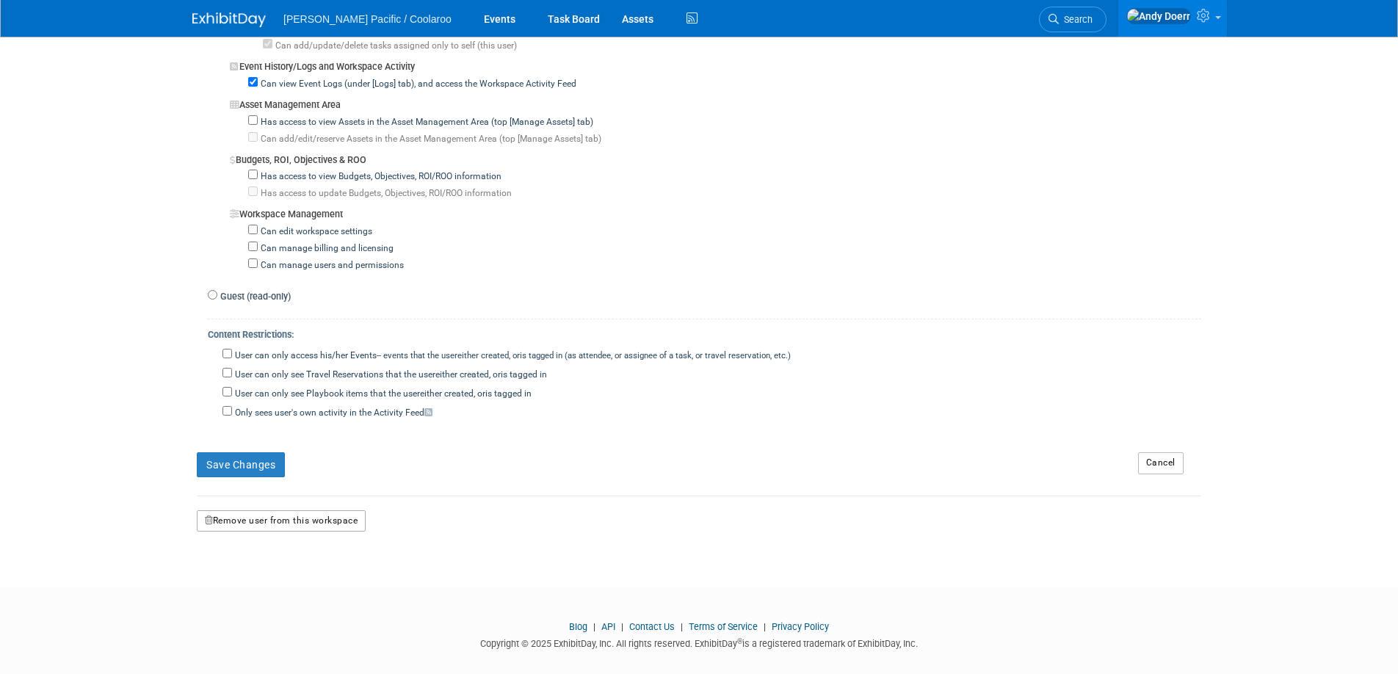
click at [284, 510] on button "Remove user from this workspace" at bounding box center [281, 521] width 169 height 22
click at [255, 567] on icon at bounding box center [253, 565] width 10 height 10
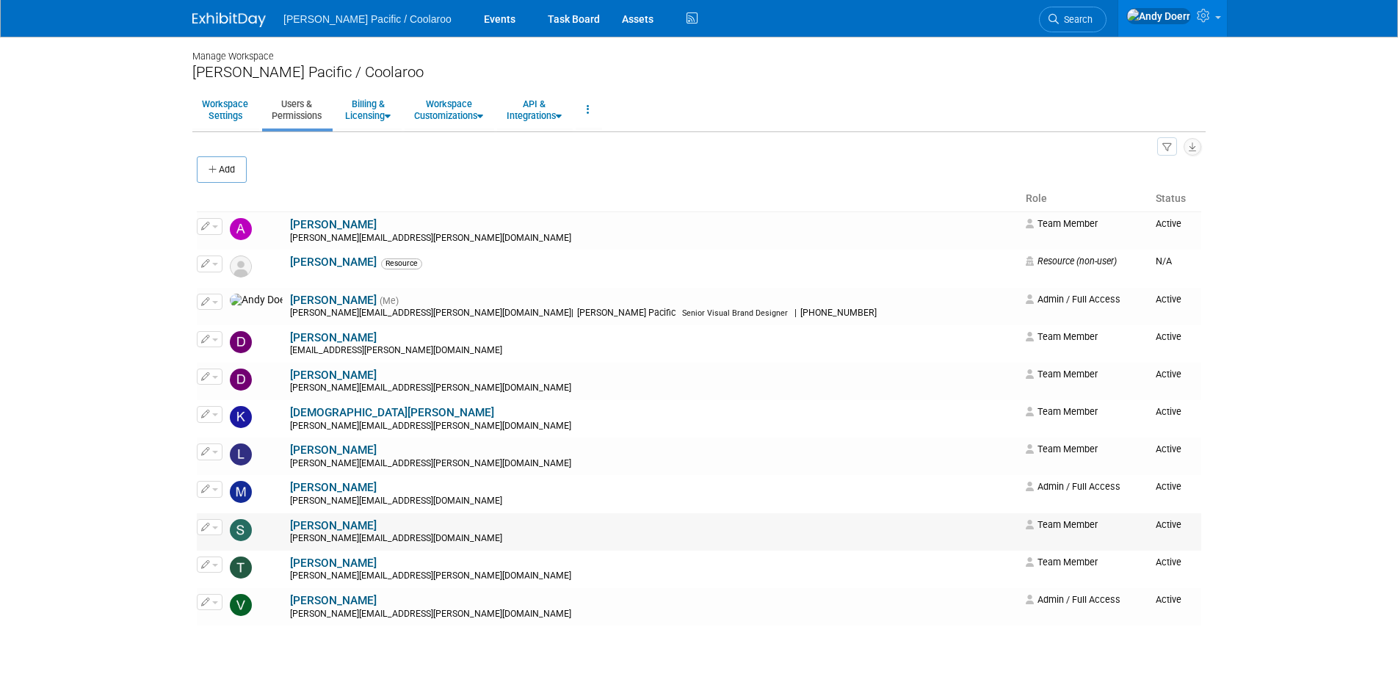
click at [209, 526] on icon "button" at bounding box center [205, 527] width 9 height 8
click at [239, 551] on link "Edit" at bounding box center [255, 550] width 116 height 21
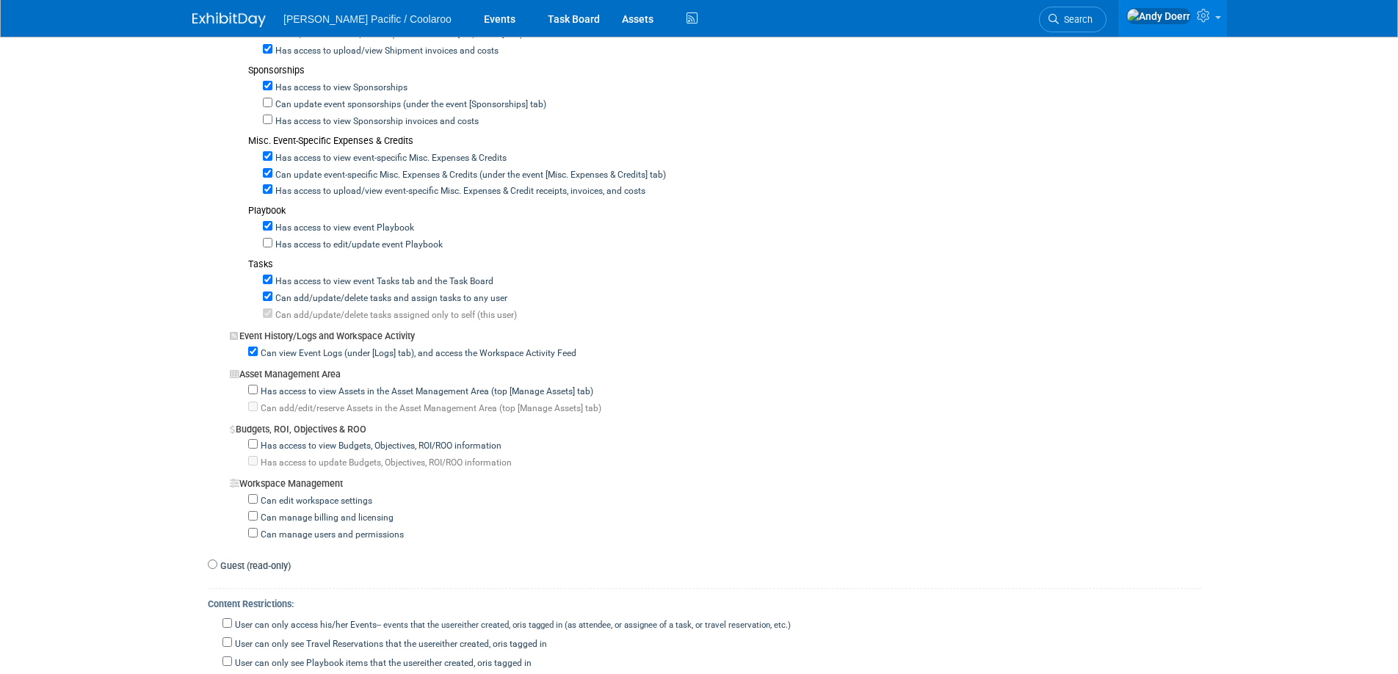
scroll to position [1171, 0]
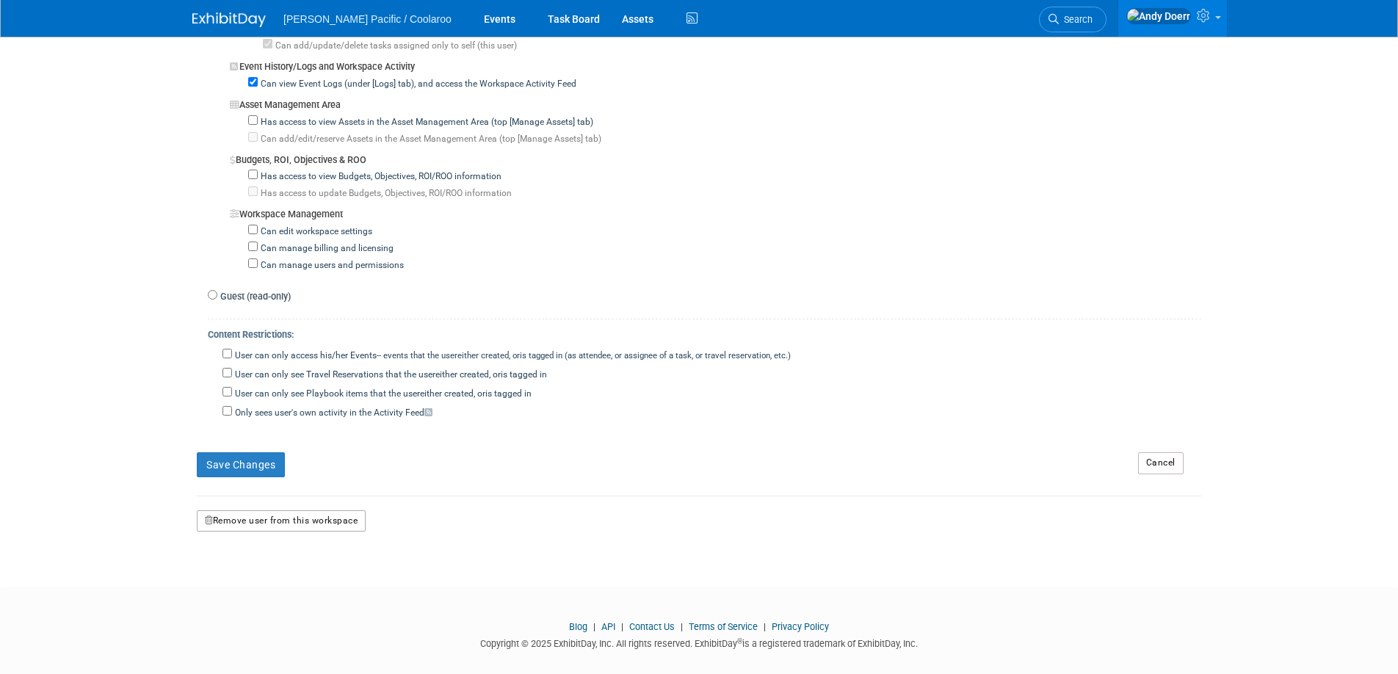
click at [286, 510] on button "Remove user from this workspace" at bounding box center [281, 521] width 169 height 22
click at [255, 563] on icon at bounding box center [253, 565] width 10 height 10
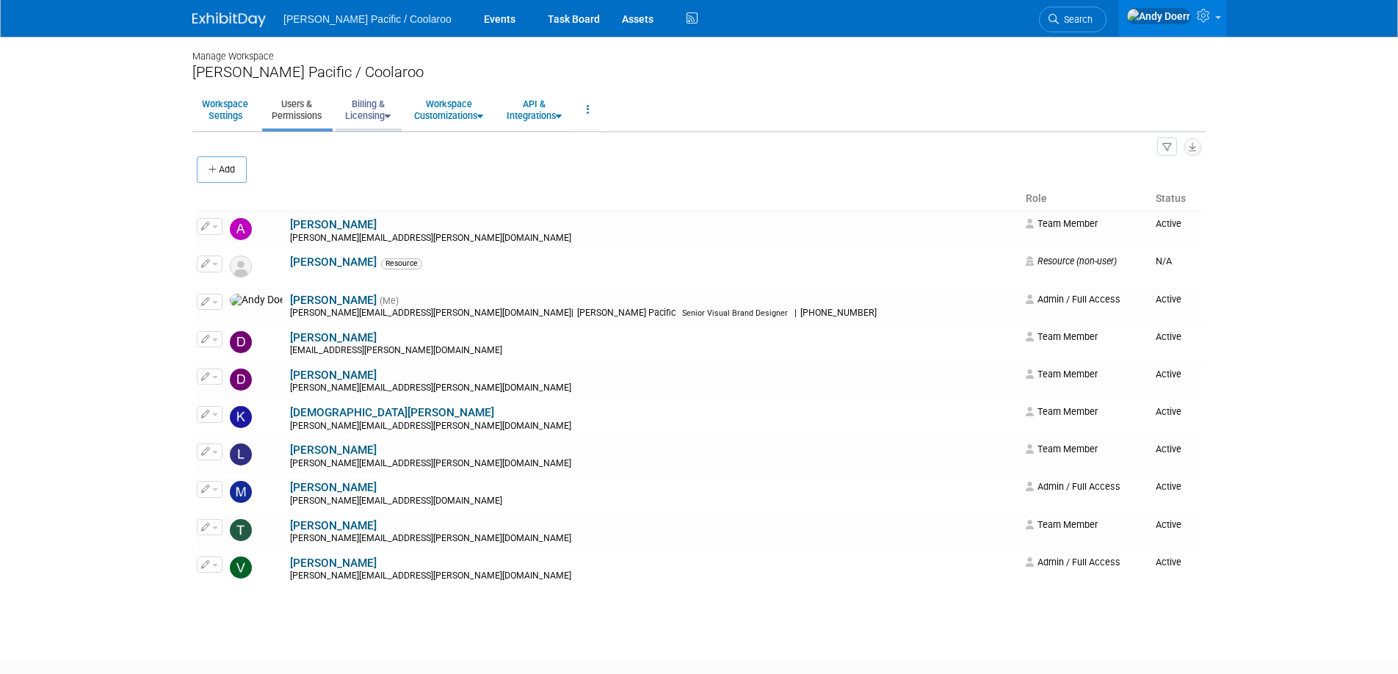
click at [376, 106] on link "Billing & Licensing" at bounding box center [367, 110] width 65 height 36
click at [421, 140] on link "Manage Plan / Subscription" at bounding box center [401, 143] width 133 height 22
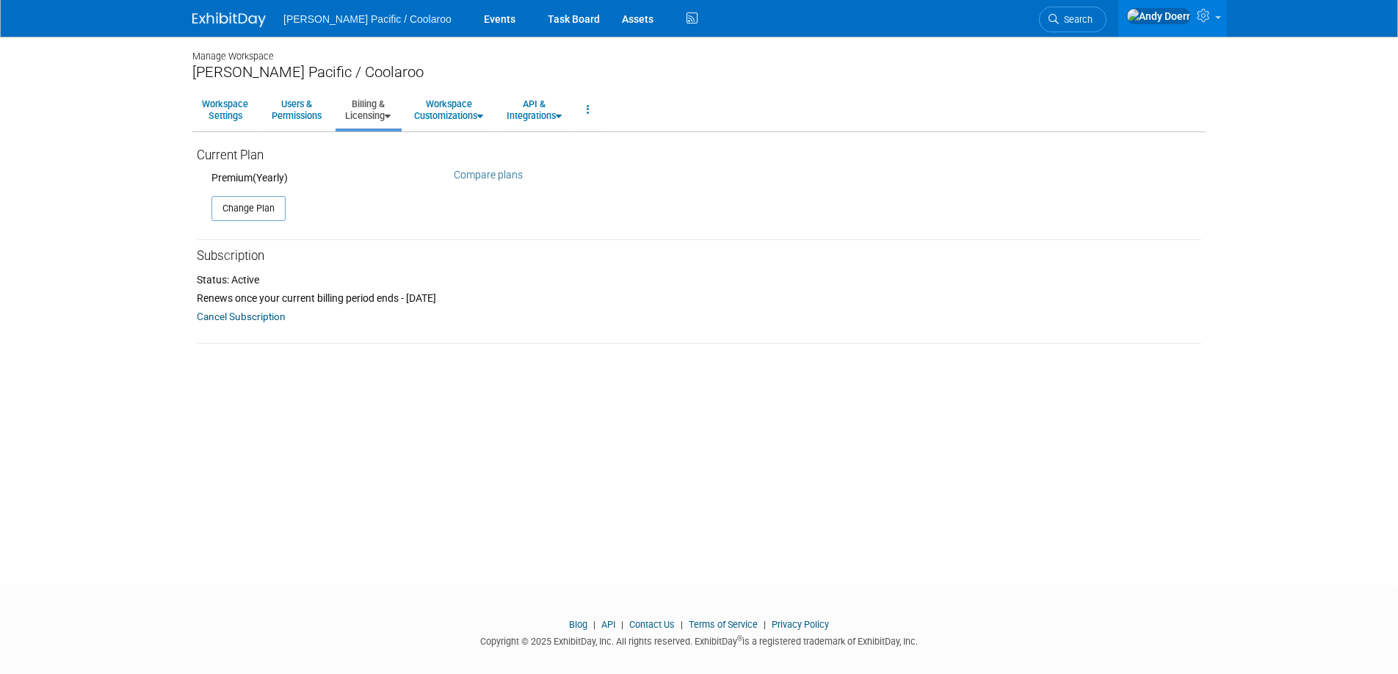
click at [373, 113] on link "Billing & Licensing" at bounding box center [367, 110] width 65 height 36
click at [407, 169] on link "Billing Information" at bounding box center [401, 165] width 133 height 22
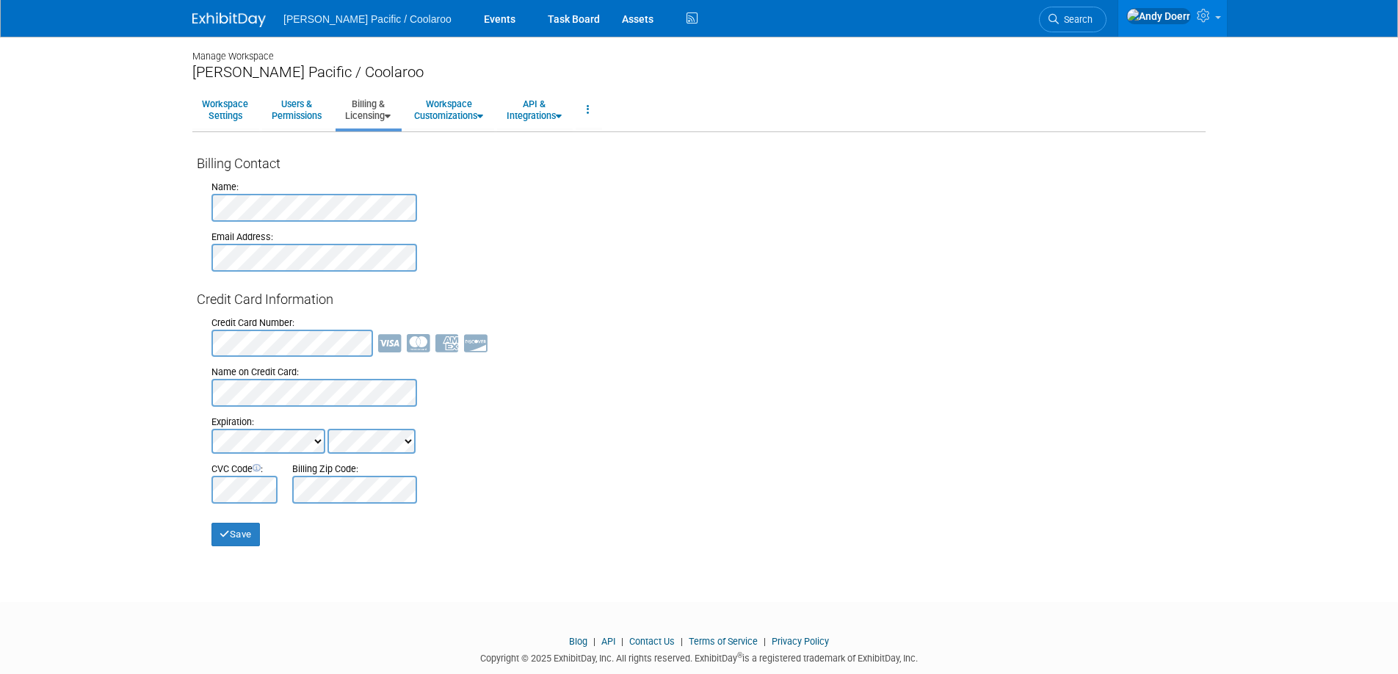
click at [379, 114] on link "Billing & Licensing" at bounding box center [367, 110] width 65 height 36
click at [406, 184] on link "Payment Receipts" at bounding box center [401, 186] width 133 height 22
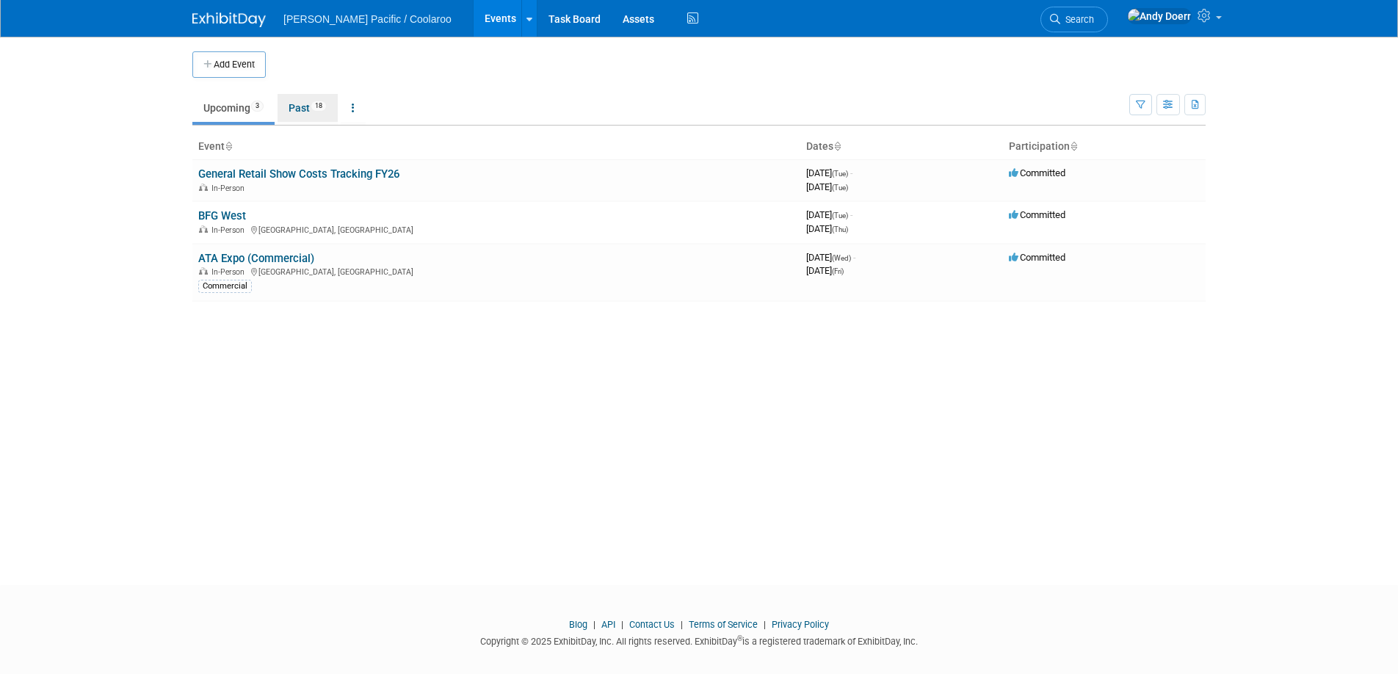
click at [297, 107] on link "Past 18" at bounding box center [307, 108] width 60 height 28
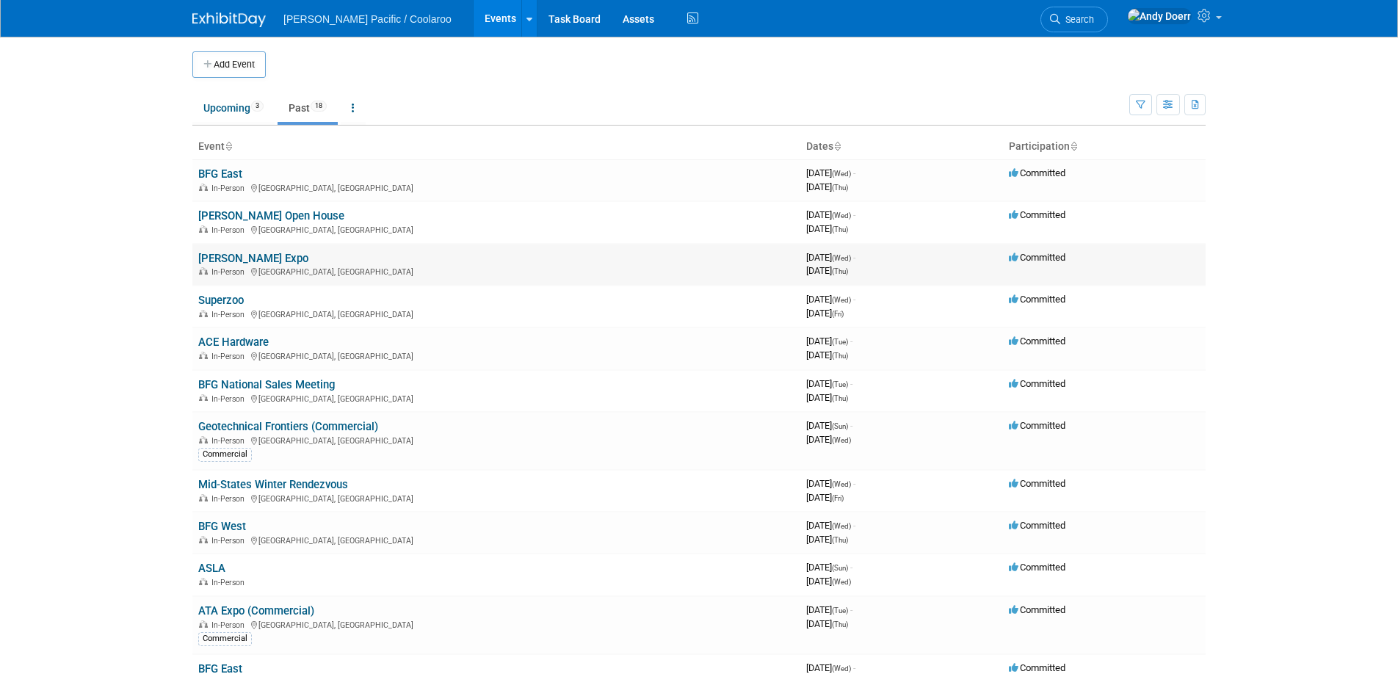
click at [233, 256] on link "[PERSON_NAME] Expo" at bounding box center [253, 258] width 110 height 13
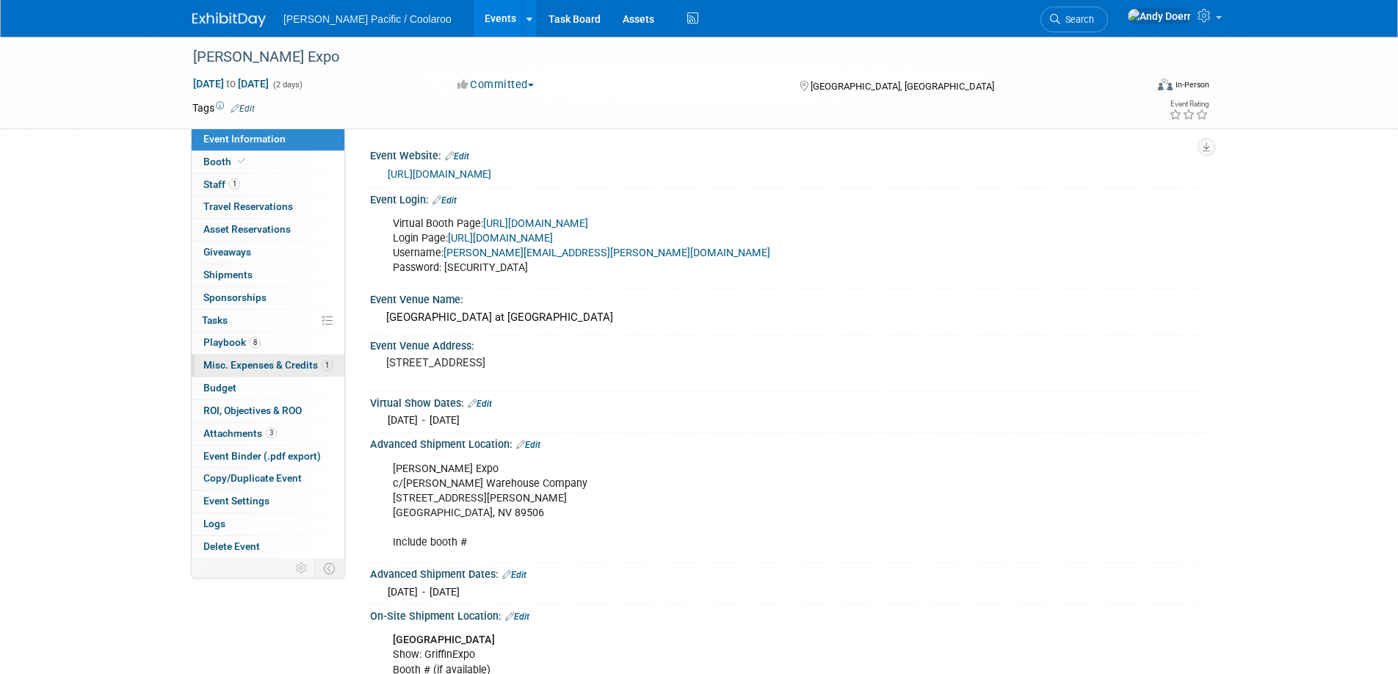
click at [294, 370] on span "Misc. Expenses & Credits 1" at bounding box center [267, 365] width 129 height 12
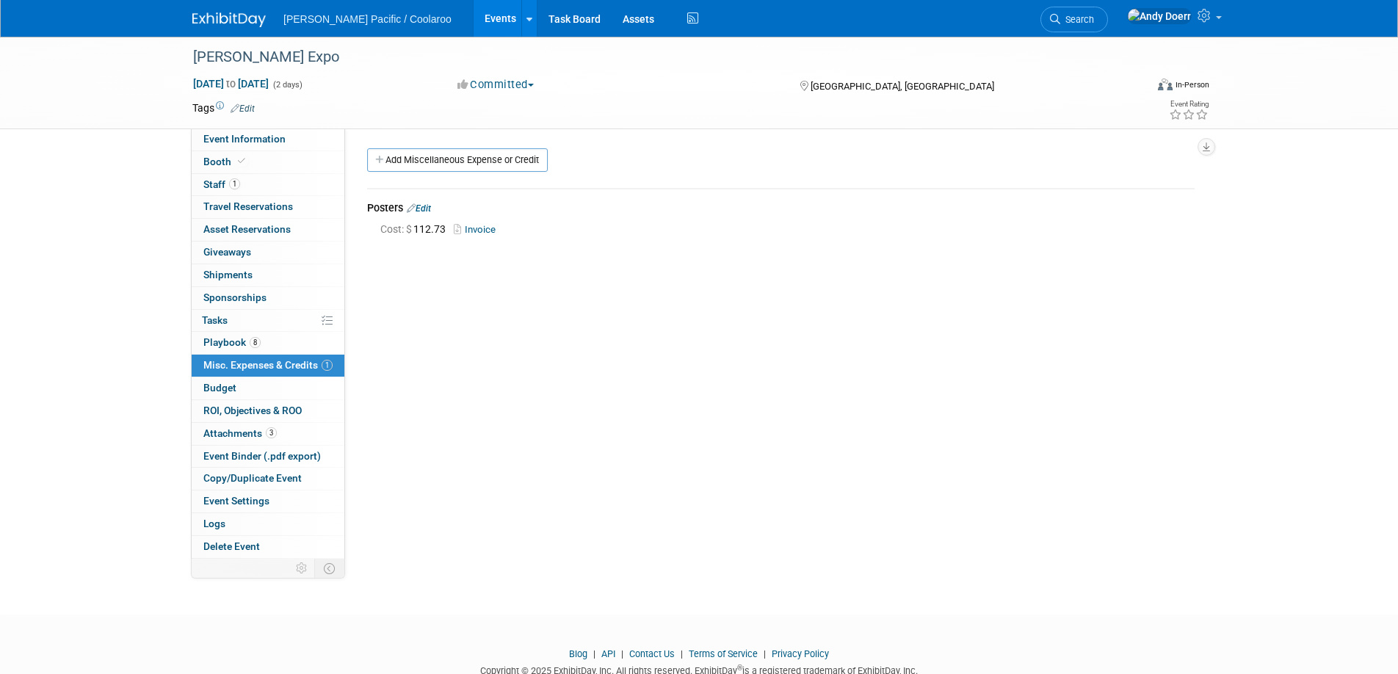
click at [482, 227] on link "Invoice" at bounding box center [478, 229] width 48 height 11
